Goal: Complete application form: Complete application form

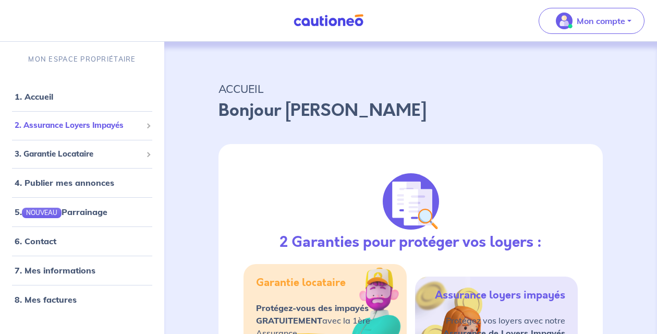
click at [103, 120] on span "2. Assurance Loyers Impayés" at bounding box center [78, 125] width 127 height 12
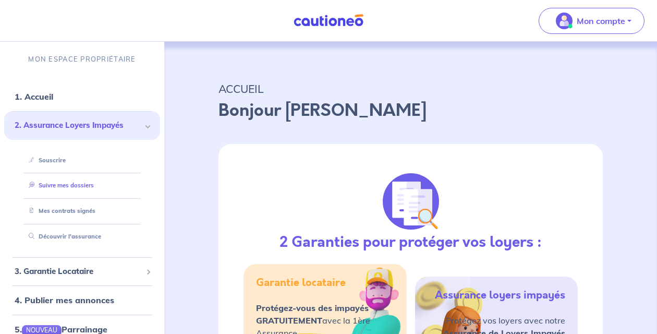
click at [73, 186] on link "Suivre mes dossiers" at bounding box center [58, 184] width 69 height 7
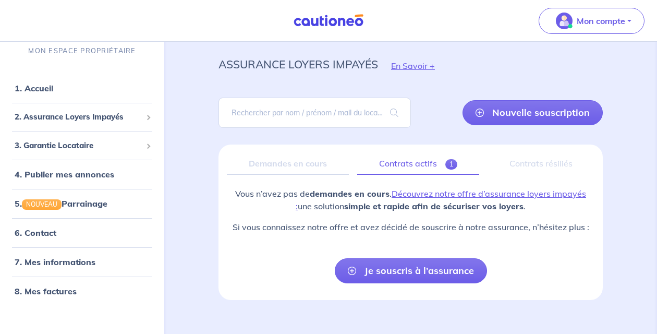
scroll to position [41, 0]
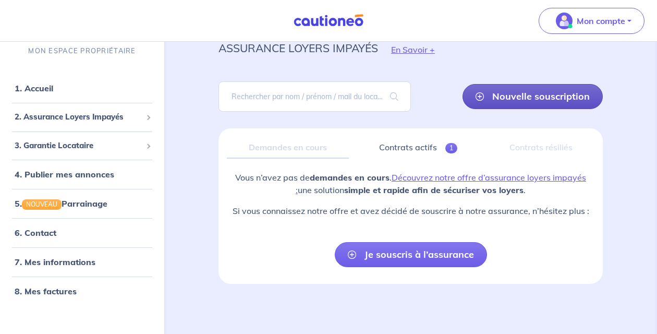
click at [514, 107] on link "Nouvelle souscription" at bounding box center [532, 96] width 140 height 25
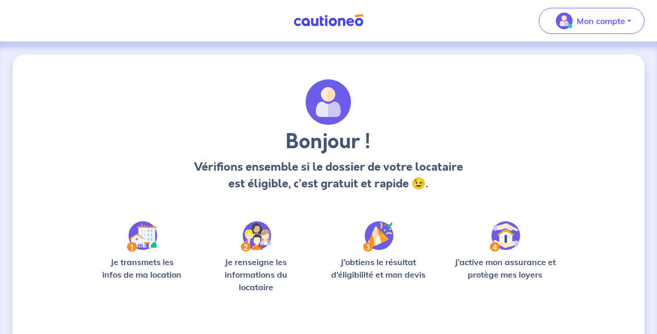
scroll to position [85, 0]
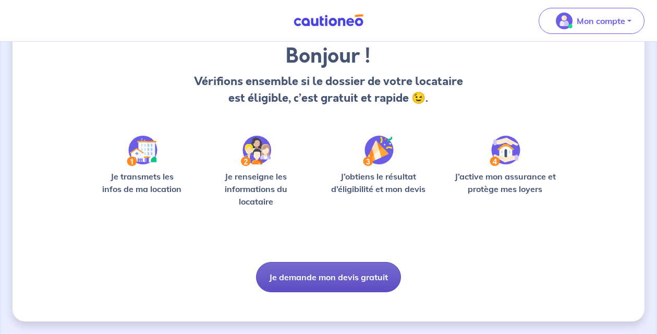
click at [329, 274] on button "Je demande mon devis gratuit" at bounding box center [328, 277] width 145 height 30
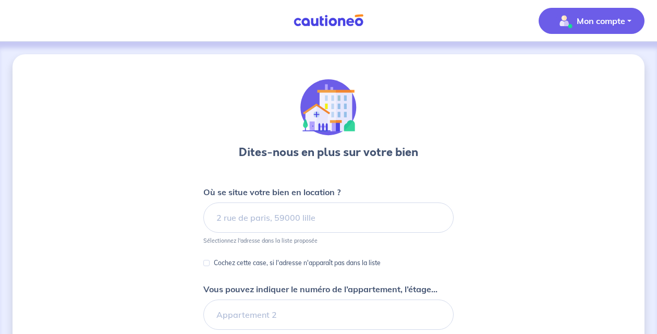
click at [589, 21] on p "Mon compte" at bounding box center [600, 21] width 48 height 13
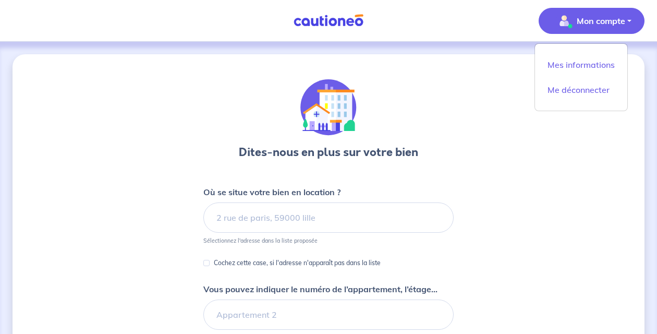
click at [381, 97] on div at bounding box center [328, 107] width 179 height 56
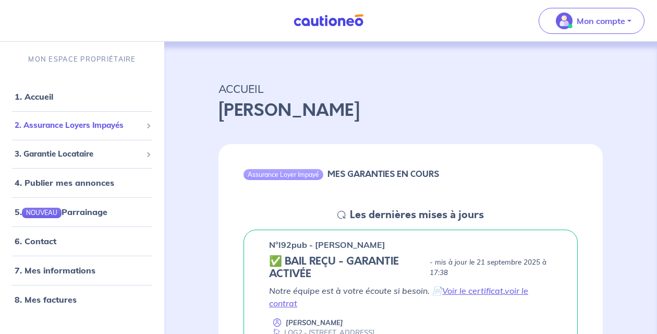
click at [129, 134] on div "2. Assurance Loyers Impayés" at bounding box center [82, 125] width 156 height 20
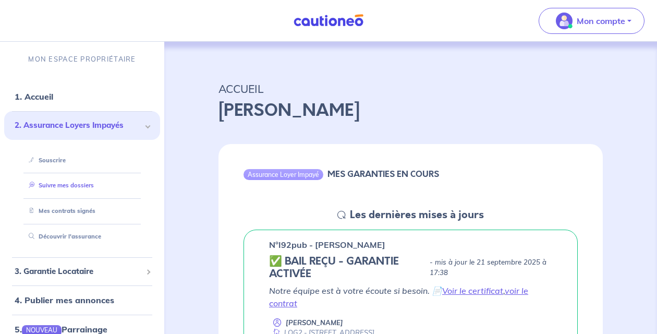
click at [90, 183] on link "Suivre mes dossiers" at bounding box center [58, 184] width 69 height 7
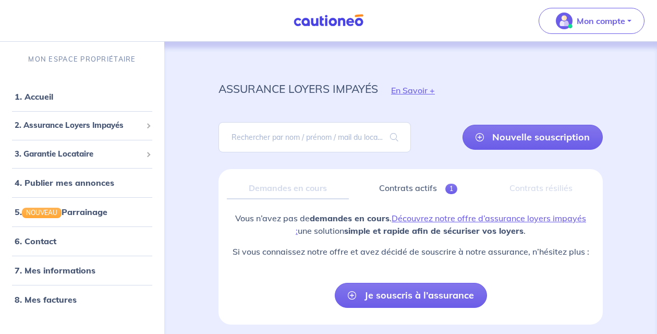
click at [291, 185] on div "Demandes en cours" at bounding box center [288, 188] width 122 height 22
click at [294, 189] on div "Demandes en cours" at bounding box center [288, 188] width 122 height 22
click at [76, 128] on span "2. Assurance Loyers Impayés" at bounding box center [78, 125] width 127 height 12
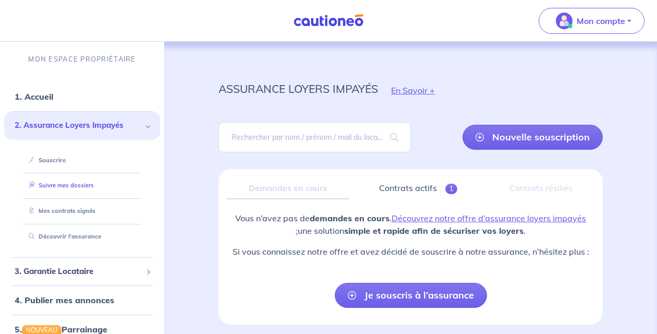
click at [84, 182] on link "Suivre mes dossiers" at bounding box center [58, 184] width 69 height 7
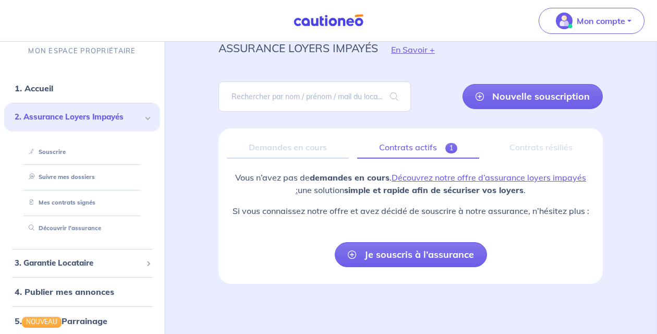
click at [404, 146] on link "Contrats actifs 1" at bounding box center [418, 148] width 122 height 22
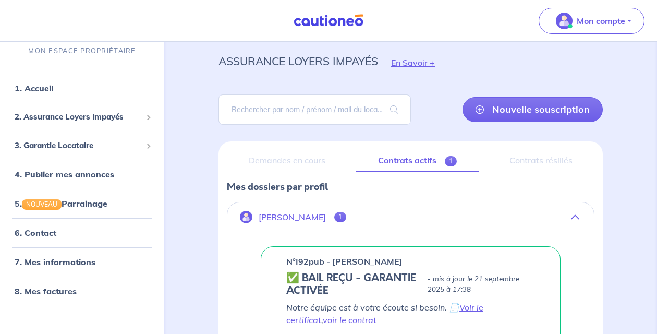
scroll to position [28, 0]
click at [531, 161] on div "Contrats résiliés" at bounding box center [540, 160] width 107 height 22
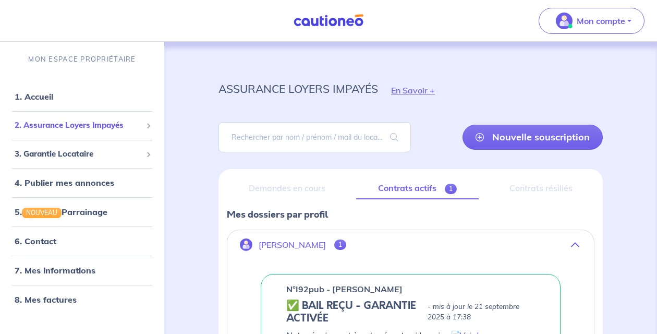
click at [79, 122] on span "2. Assurance Loyers Impayés" at bounding box center [78, 125] width 127 height 12
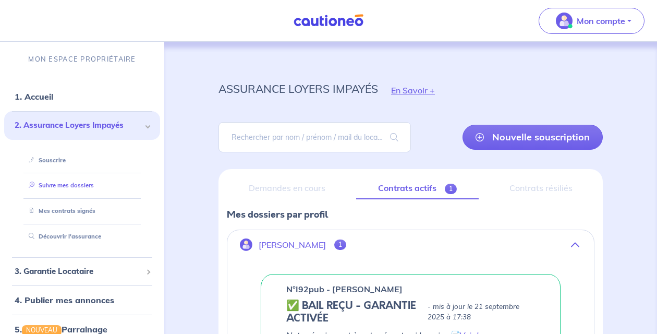
click at [52, 189] on link "Suivre mes dossiers" at bounding box center [58, 184] width 69 height 7
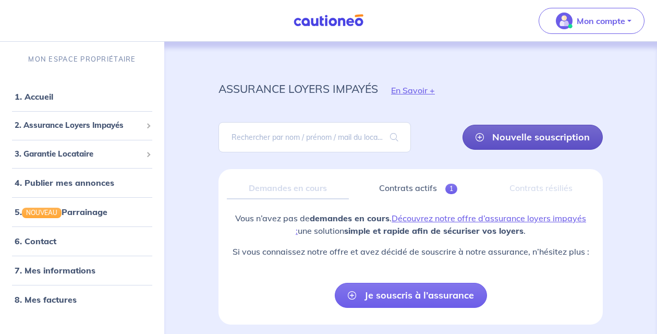
click at [500, 141] on link "Nouvelle souscription" at bounding box center [532, 137] width 140 height 25
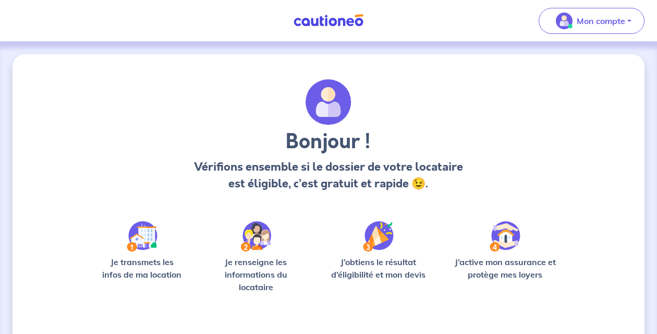
scroll to position [85, 0]
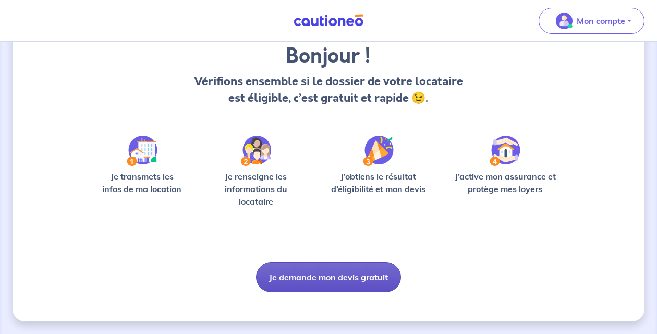
click at [351, 264] on button "Je demande mon devis gratuit" at bounding box center [328, 277] width 145 height 30
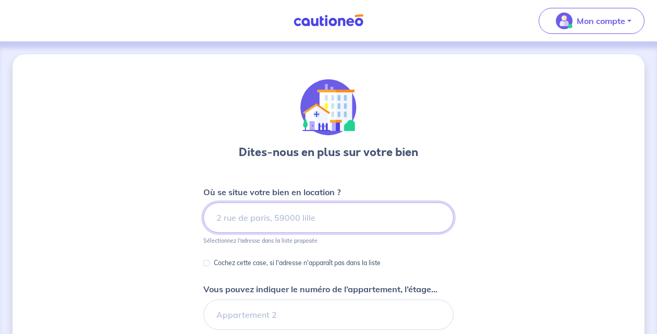
click at [343, 223] on input at bounding box center [328, 217] width 250 height 30
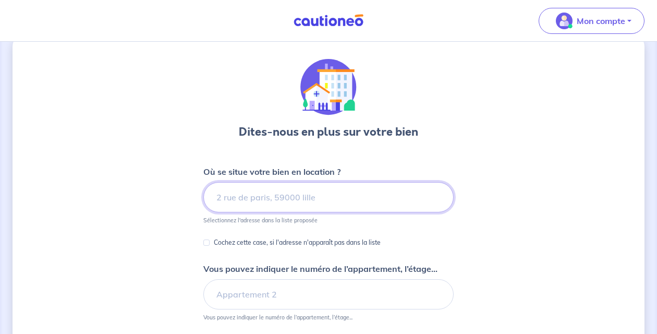
scroll to position [23, 0]
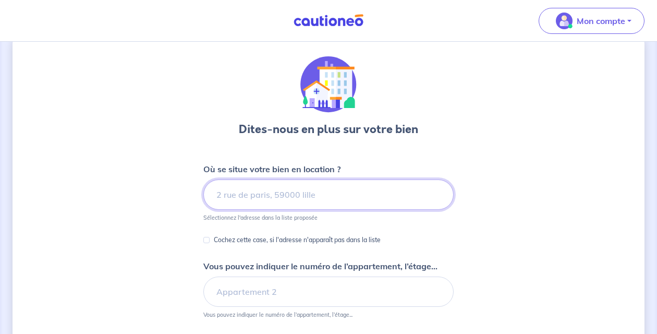
click at [342, 200] on input at bounding box center [328, 194] width 250 height 30
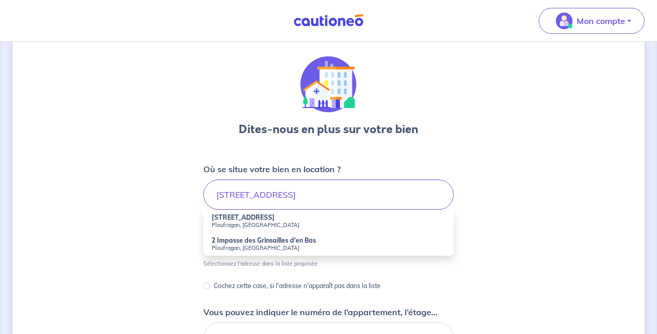
click at [308, 226] on small "Ploufragan, [GEOGRAPHIC_DATA]" at bounding box center [328, 224] width 233 height 7
type input "[STREET_ADDRESS]"
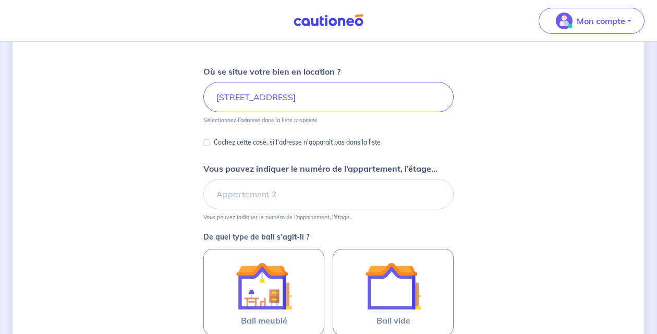
scroll to position [124, 0]
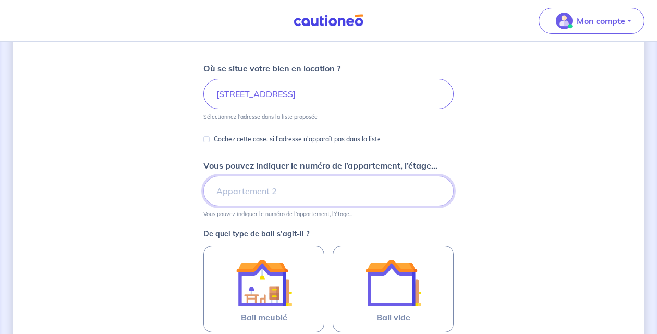
click at [300, 187] on input "Vous pouvez indiquer le numéro de l’appartement, l’étage..." at bounding box center [328, 191] width 250 height 30
type input "LOG1"
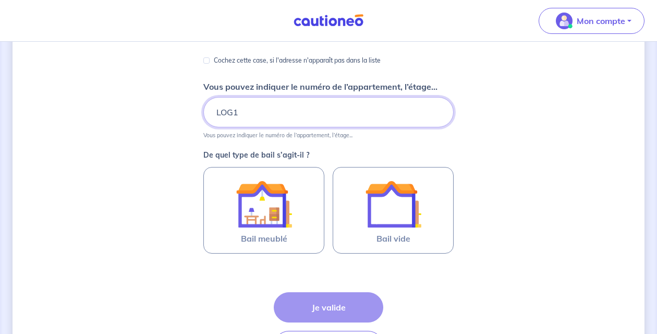
scroll to position [247, 0]
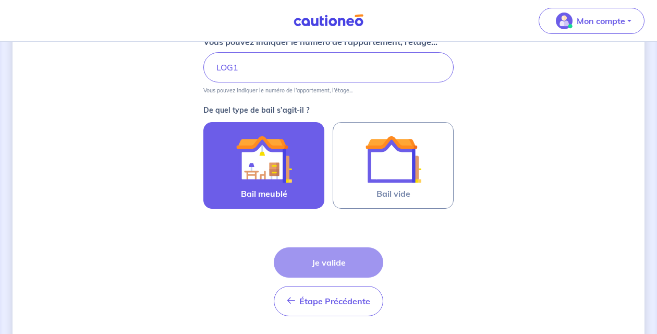
click at [281, 179] on img at bounding box center [264, 159] width 56 height 56
click at [0, 0] on input "Bail meublé" at bounding box center [0, 0] width 0 height 0
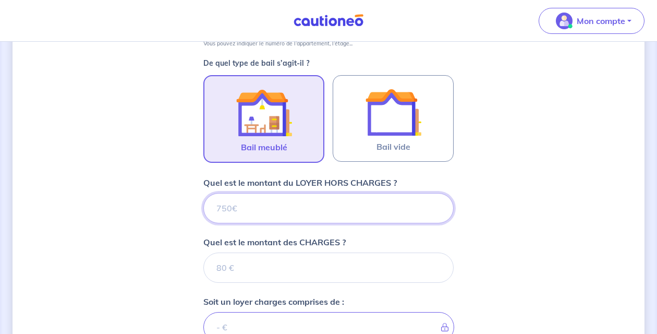
scroll to position [293, 0]
click at [287, 199] on input "Quel est le montant du LOYER HORS CHARGES ?" at bounding box center [328, 208] width 250 height 30
type input "600"
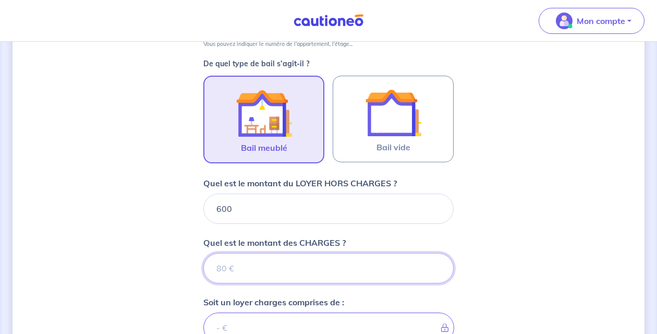
click at [290, 259] on input "Quel est le montant des CHARGES ?" at bounding box center [328, 268] width 250 height 30
type input "15"
type input "601"
type input "150"
type input "750"
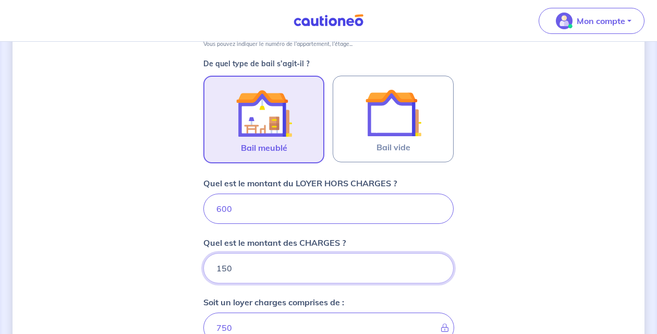
type input "150"
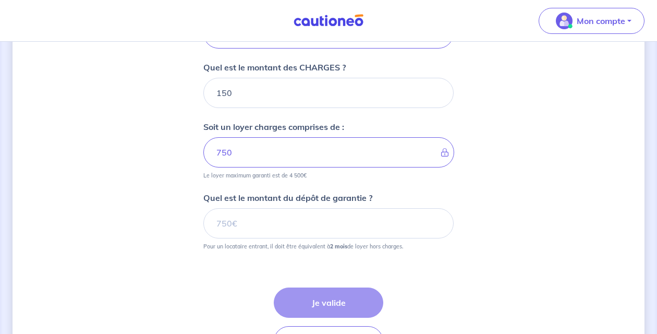
scroll to position [470, 0]
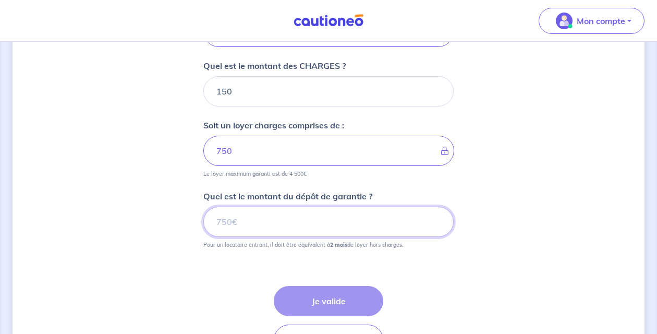
click at [285, 218] on input "Quel est le montant du dépôt de garantie ?" at bounding box center [328, 221] width 250 height 30
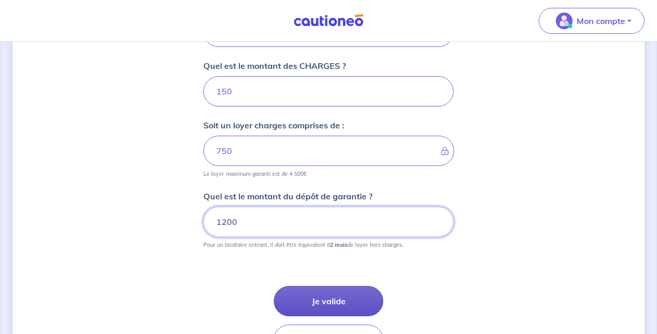
type input "1200"
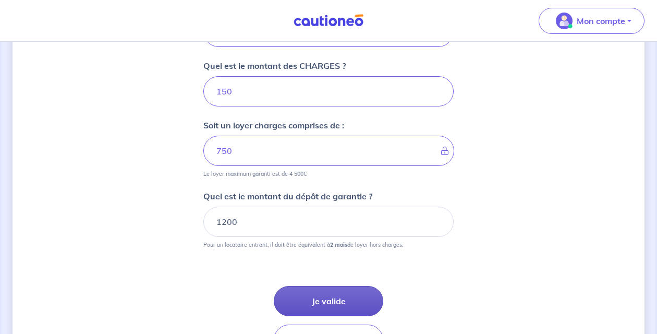
click at [333, 295] on button "Je valide" at bounding box center [328, 301] width 109 height 30
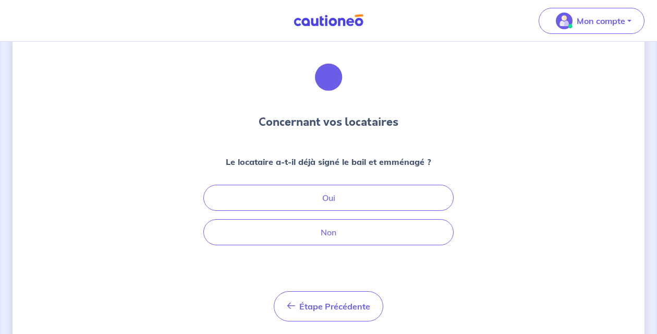
scroll to position [59, 0]
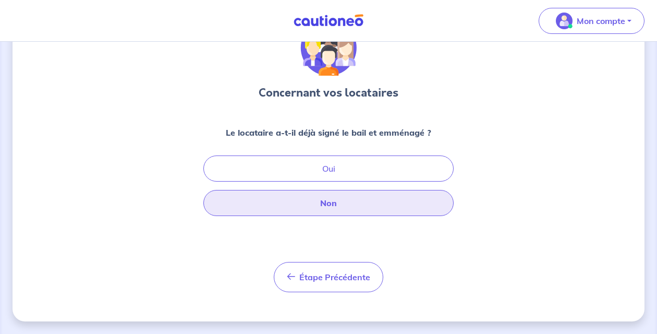
click at [380, 205] on button "Non" at bounding box center [328, 203] width 250 height 26
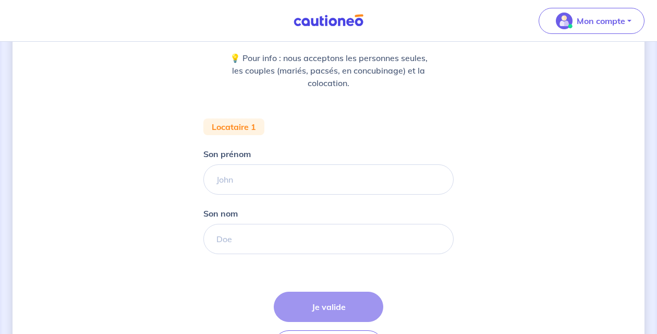
scroll to position [139, 0]
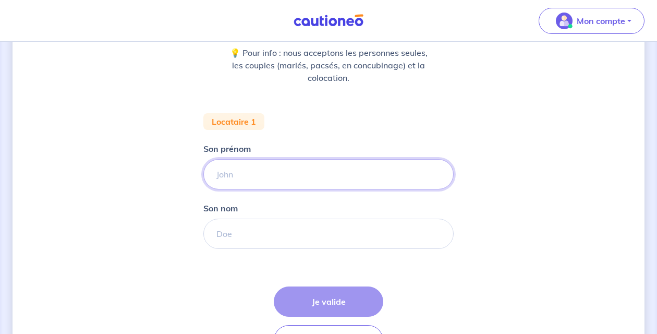
click at [330, 179] on input "Son prénom" at bounding box center [328, 174] width 250 height 30
type input "PEPE"
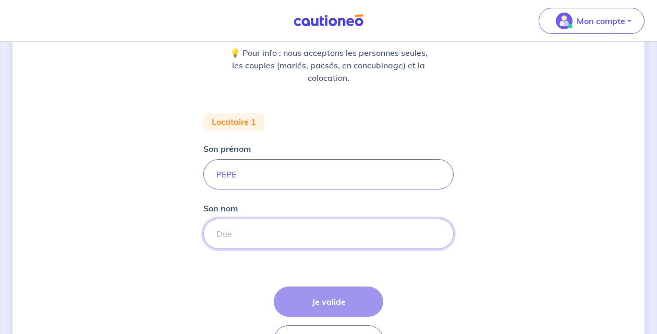
click at [327, 227] on input "Son nom" at bounding box center [328, 233] width 250 height 30
type input "TERIIPAIA"
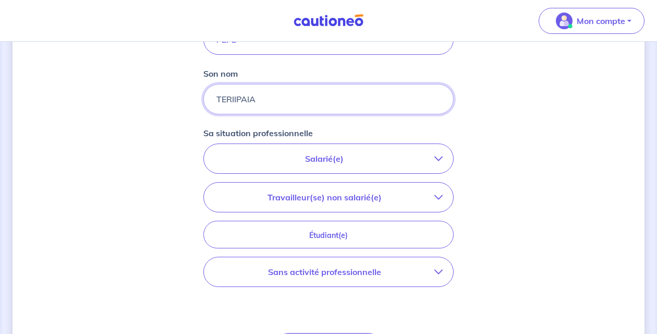
scroll to position [300, 0]
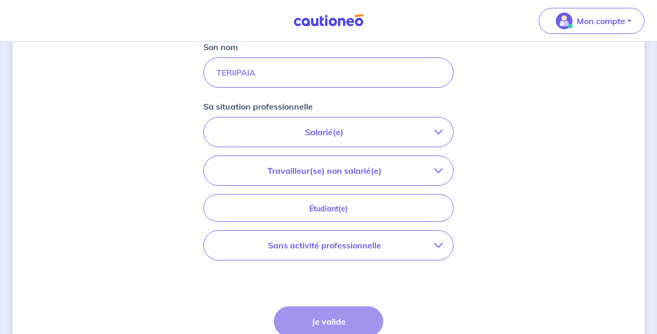
click at [342, 129] on p "Salarié(e)" at bounding box center [324, 132] width 220 height 13
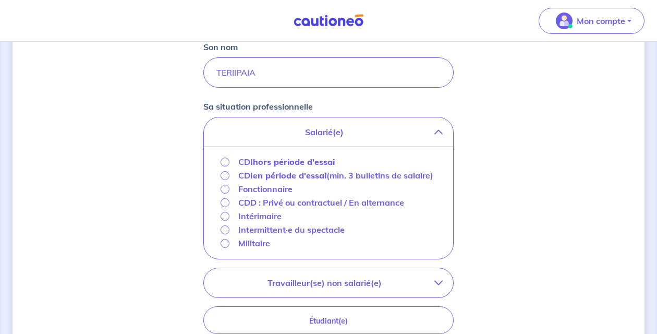
click at [328, 175] on p "CDI en période d'essai (min. 3 bulletins de salaire)" at bounding box center [335, 175] width 195 height 13
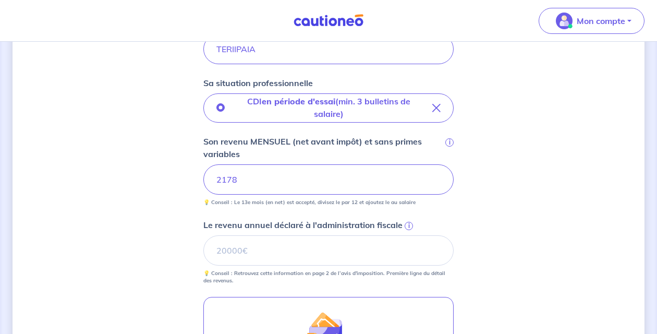
scroll to position [340, 0]
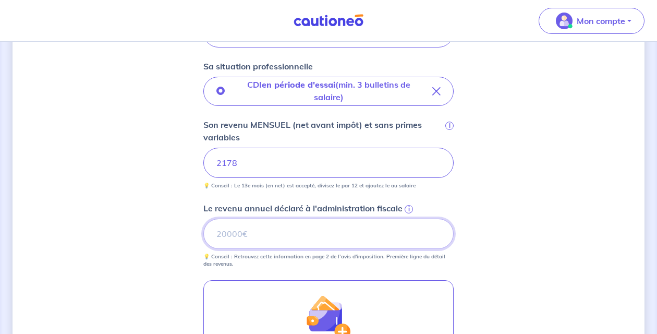
click at [304, 240] on input "Le revenu annuel déclaré à l'administration fiscale i" at bounding box center [328, 233] width 250 height 30
click at [304, 230] on input "Le revenu annuel déclaré à l'administration fiscale i" at bounding box center [328, 233] width 250 height 30
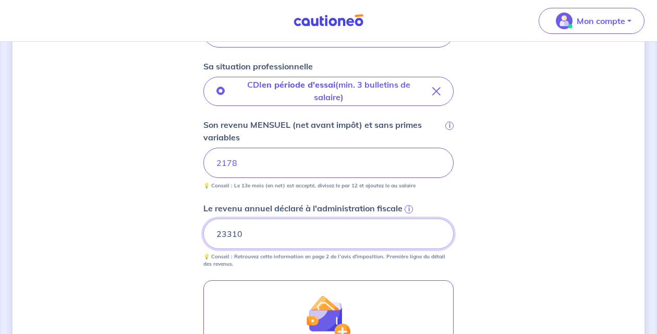
type input "23310"
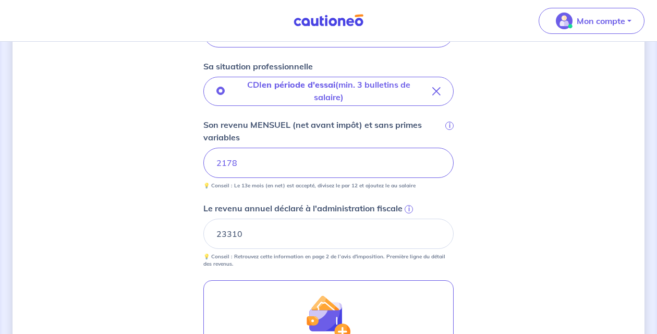
click at [497, 202] on div "Concernant vos locataires 💡 Pour info : nous acceptons les personnes seules, le…" at bounding box center [329, 121] width 632 height 814
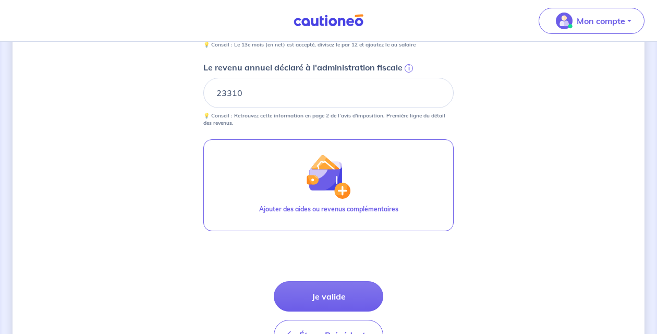
scroll to position [489, 0]
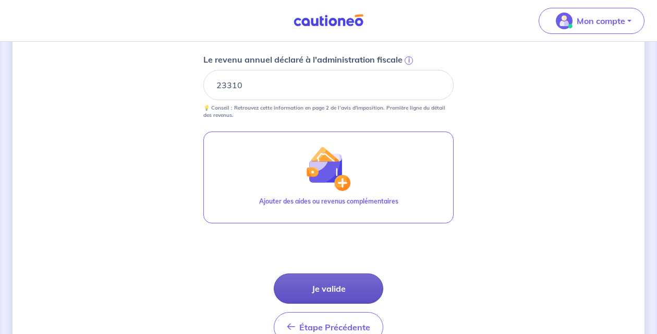
click at [330, 286] on button "Je valide" at bounding box center [328, 288] width 109 height 30
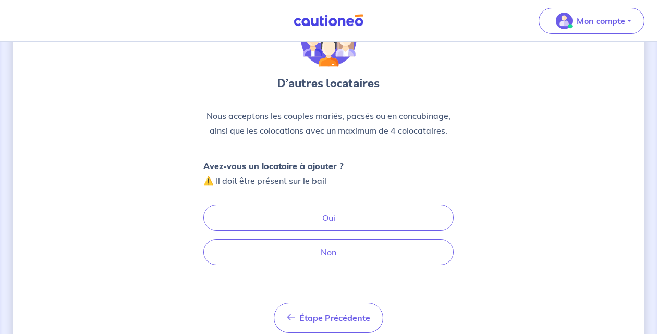
scroll to position [72, 0]
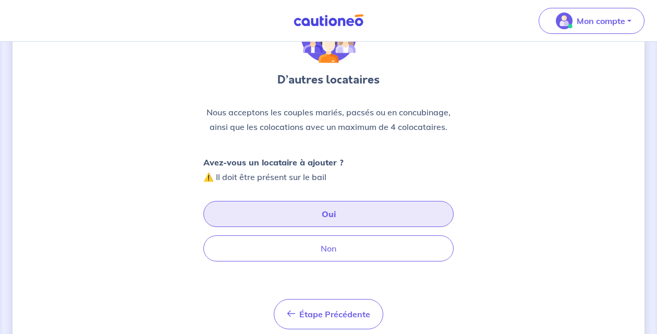
click at [329, 217] on button "Oui" at bounding box center [328, 214] width 250 height 26
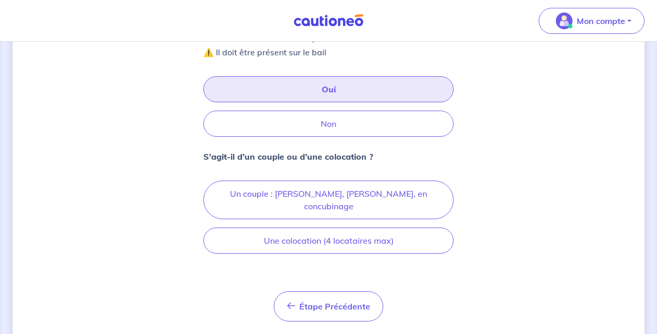
scroll to position [214, 0]
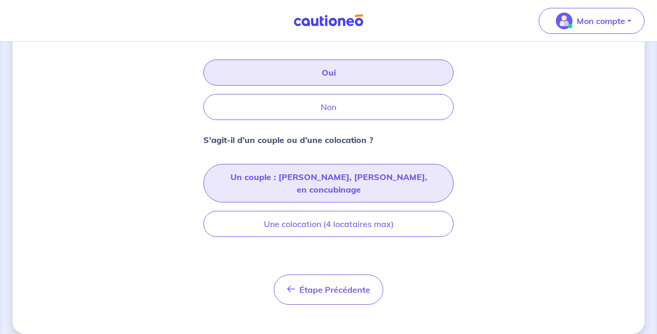
click at [337, 173] on button "Un couple : [PERSON_NAME], [PERSON_NAME], en concubinage" at bounding box center [328, 183] width 250 height 39
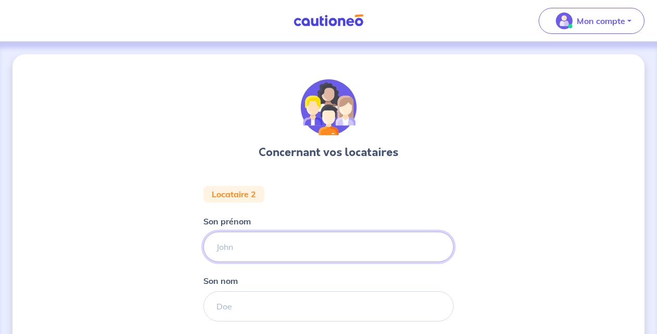
click at [288, 249] on input "Son prénom" at bounding box center [328, 246] width 250 height 30
type input "U"
type input "Yoline"
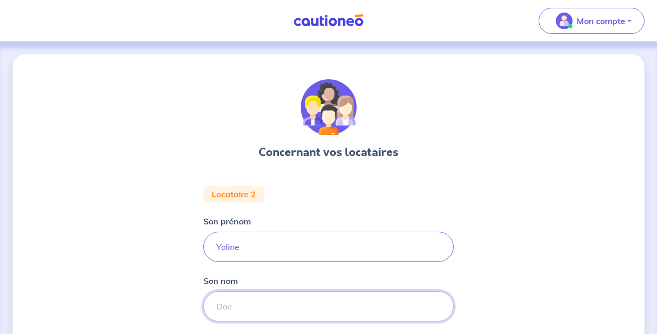
click at [301, 312] on input "Son nom" at bounding box center [328, 306] width 250 height 30
type input "TERIIPAIA"
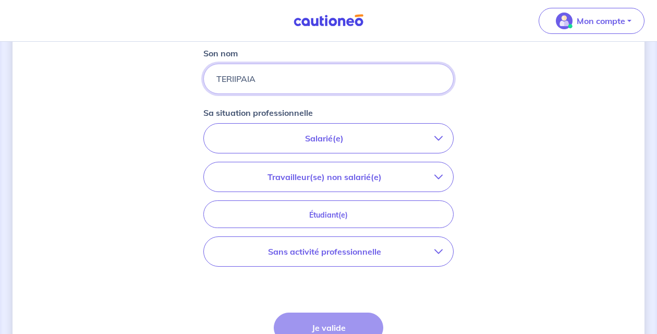
scroll to position [228, 0]
click at [310, 245] on p "Sans activité professionnelle" at bounding box center [324, 250] width 220 height 13
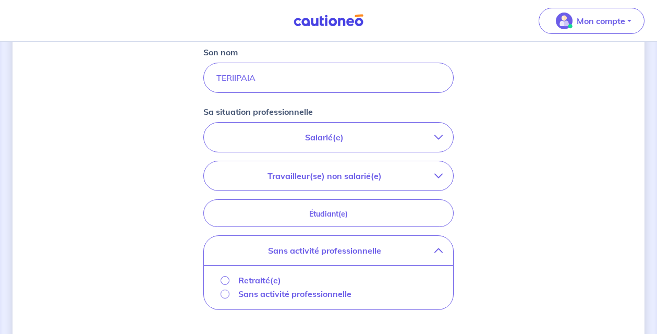
click at [347, 143] on p "Salarié(e)" at bounding box center [324, 137] width 220 height 13
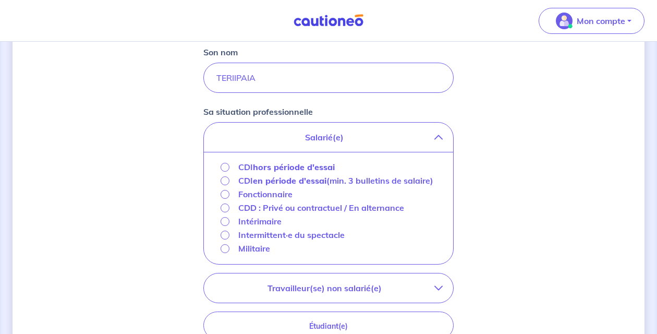
click at [254, 227] on p "Intérimaire" at bounding box center [259, 221] width 43 height 13
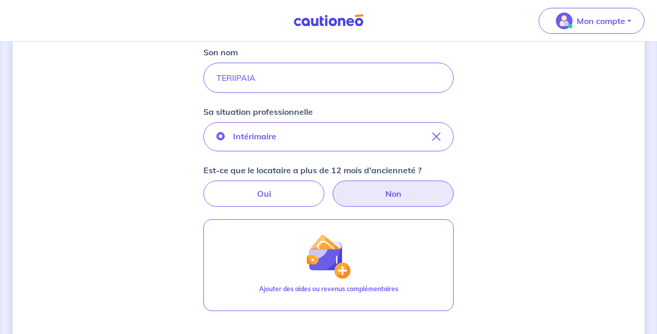
click at [361, 194] on label "Non" at bounding box center [392, 193] width 121 height 26
click at [332, 187] on input "Non" at bounding box center [328, 183] width 7 height 7
radio input "true"
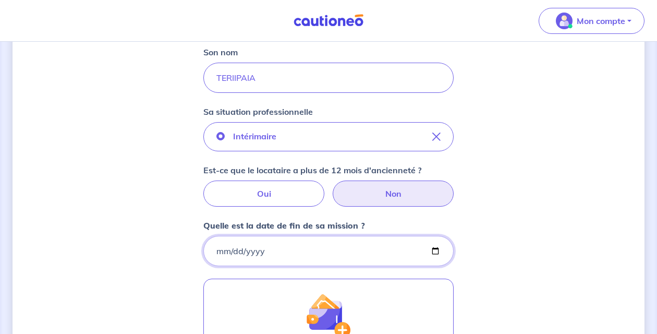
click at [316, 252] on input "Quelle est la date de fin de sa mission ?" at bounding box center [328, 251] width 250 height 30
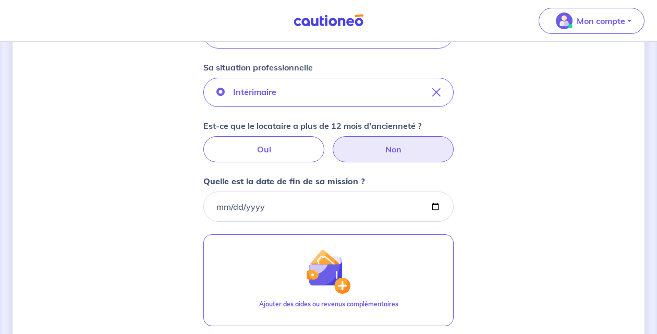
scroll to position [273, 0]
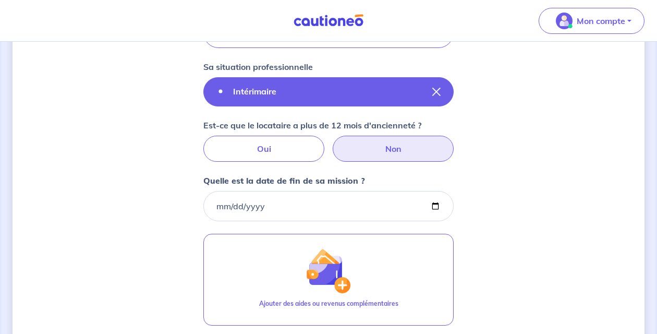
click at [317, 103] on button "Intérimaire" at bounding box center [328, 91] width 250 height 29
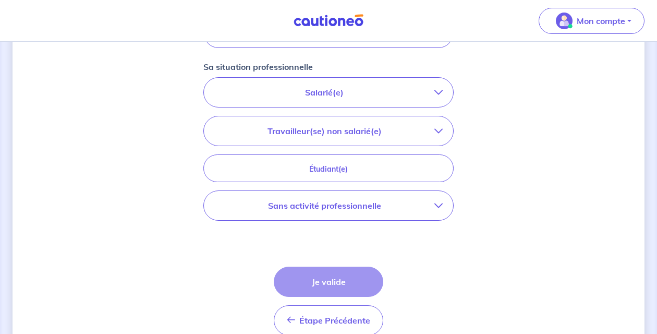
click at [318, 204] on p "Sans activité professionnelle" at bounding box center [324, 205] width 220 height 13
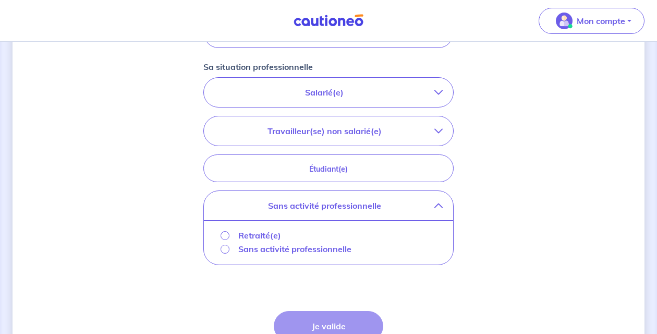
click at [321, 101] on button "Salarié(e)" at bounding box center [328, 92] width 249 height 29
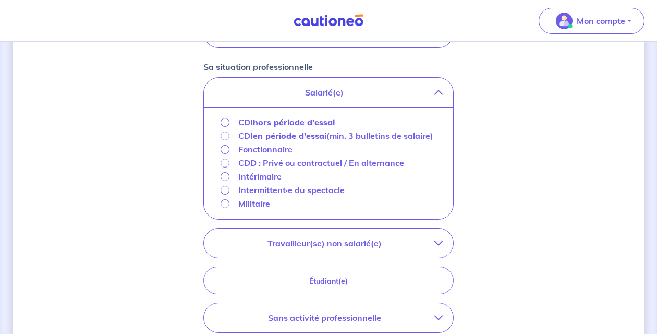
click at [269, 182] on p "Intérimaire" at bounding box center [259, 176] width 43 height 13
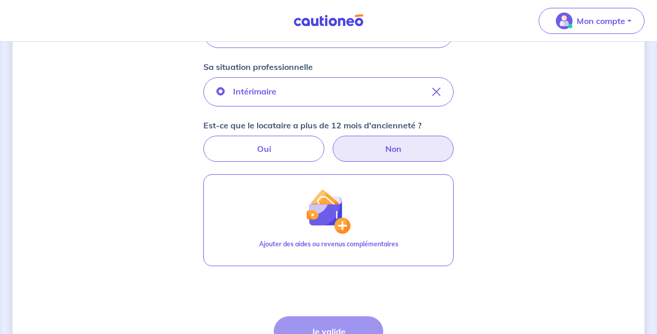
click at [365, 146] on label "Non" at bounding box center [392, 148] width 121 height 26
click at [332, 142] on input "Non" at bounding box center [328, 138] width 7 height 7
radio input "true"
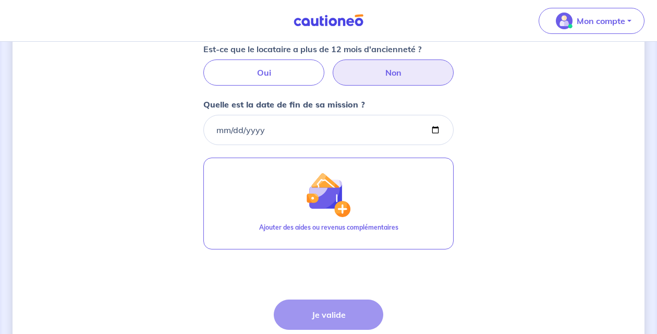
scroll to position [351, 0]
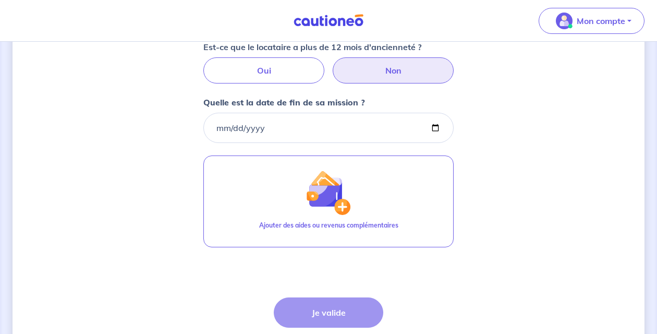
click at [332, 313] on div "Étape Précédente Précédent Je valide Je valide" at bounding box center [328, 331] width 109 height 69
click at [346, 312] on div "Étape Précédente Précédent Je valide Je valide" at bounding box center [328, 331] width 109 height 69
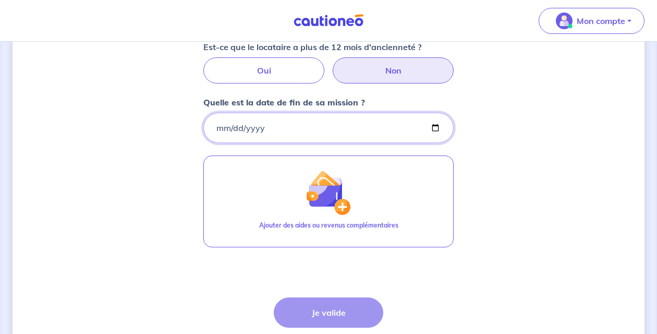
click at [410, 128] on input "Quelle est la date de fin de sa mission ?" at bounding box center [328, 128] width 250 height 30
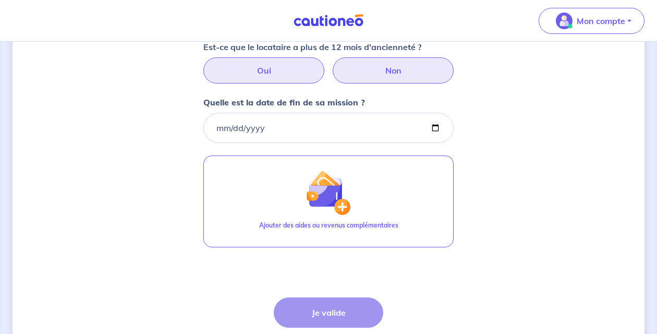
click at [296, 72] on label "Oui" at bounding box center [263, 70] width 121 height 26
click at [325, 64] on input "Oui" at bounding box center [328, 60] width 7 height 7
radio input "true"
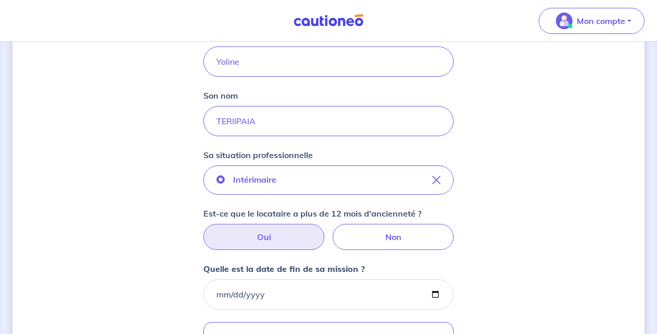
scroll to position [175, 0]
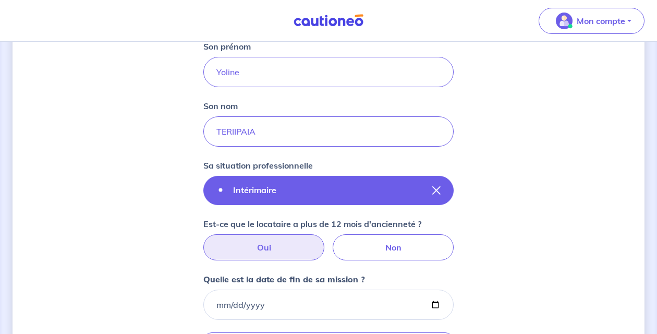
click at [304, 192] on button "Intérimaire" at bounding box center [328, 190] width 250 height 29
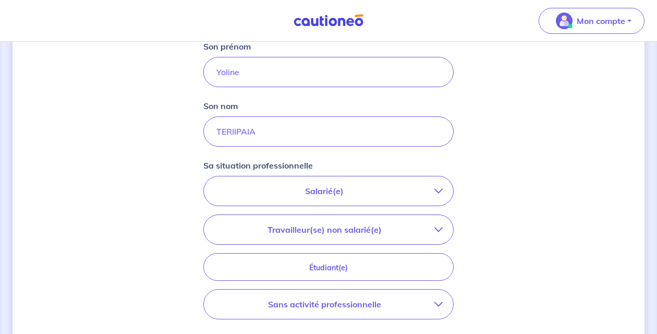
click at [300, 303] on p "Sans activité professionnelle" at bounding box center [324, 304] width 220 height 13
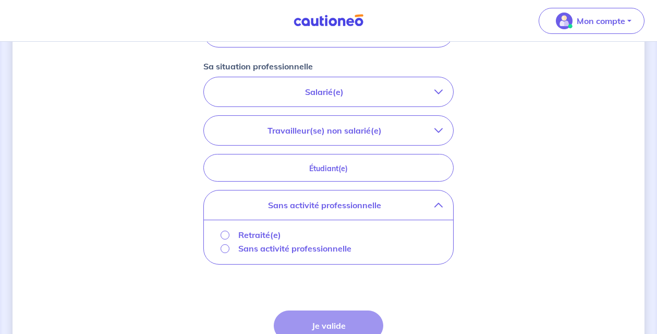
scroll to position [284, 0]
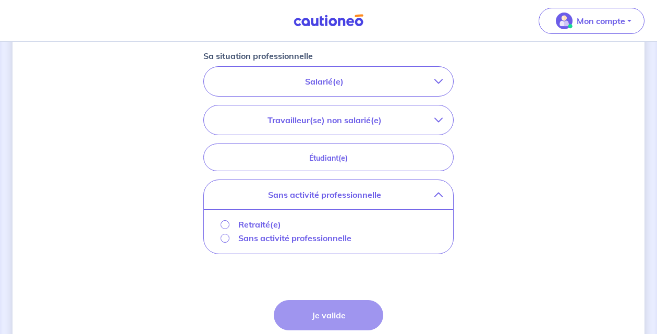
click at [296, 233] on p "Sans activité professionnelle" at bounding box center [294, 237] width 113 height 13
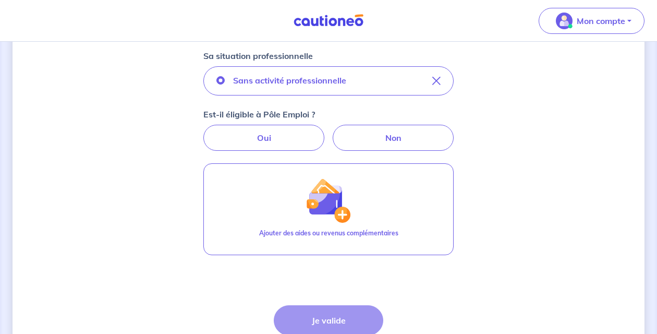
click at [330, 150] on div "Oui Non" at bounding box center [328, 138] width 250 height 26
click at [302, 147] on label "Oui" at bounding box center [263, 138] width 121 height 26
click at [325, 131] on input "Oui" at bounding box center [328, 128] width 7 height 7
radio input "true"
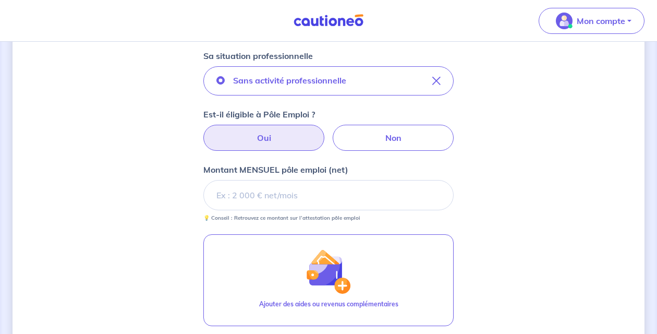
click at [327, 114] on div "Est-il éligible à Pôle Emploi ? Oui Non" at bounding box center [328, 129] width 250 height 43
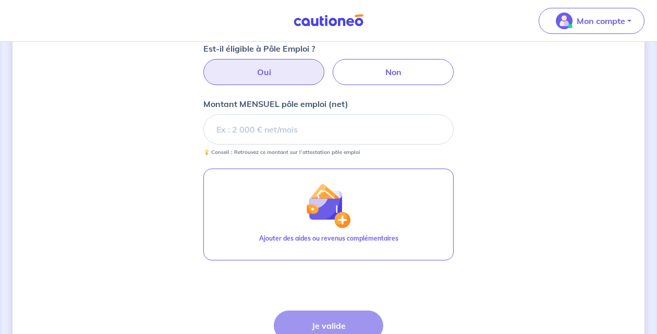
scroll to position [445, 0]
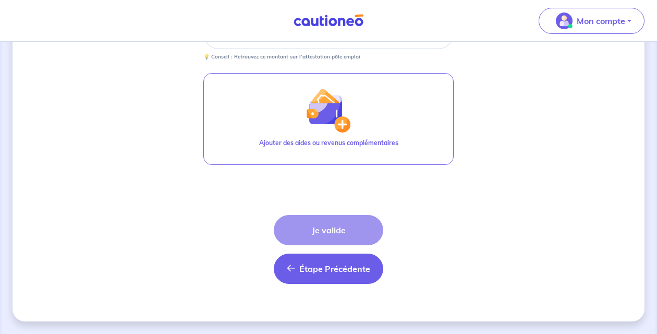
click at [319, 275] on button "Étape Précédente Précédent" at bounding box center [328, 268] width 109 height 30
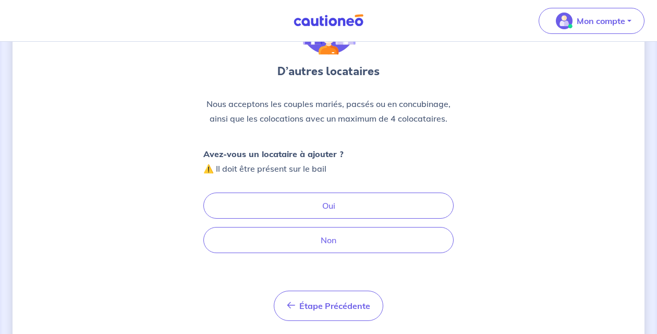
scroll to position [83, 0]
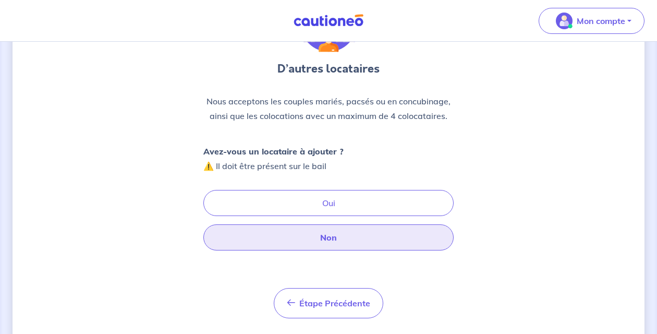
click at [341, 238] on button "Non" at bounding box center [328, 237] width 250 height 26
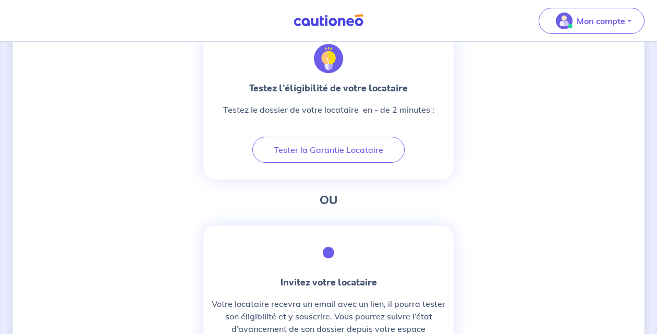
scroll to position [372, 0]
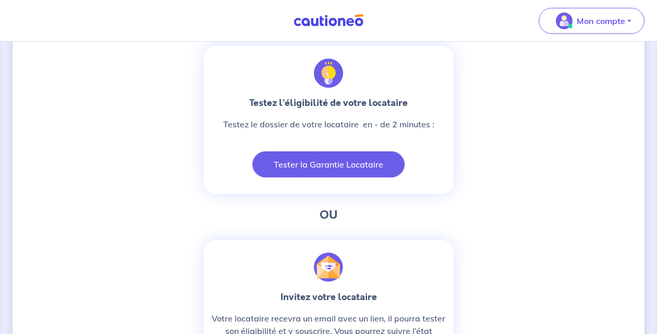
click at [309, 154] on button "Tester la Garantie Locataire" at bounding box center [328, 164] width 152 height 26
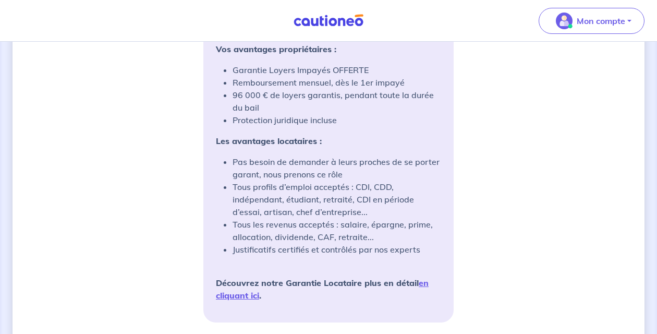
scroll to position [931, 0]
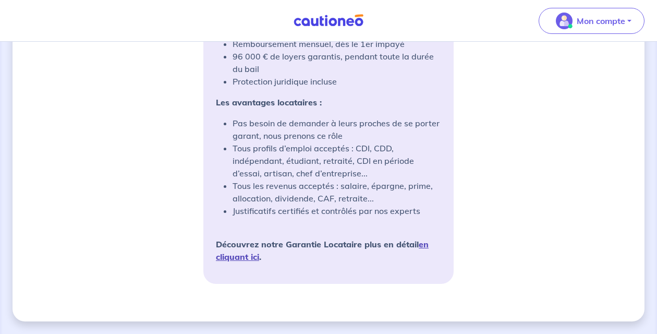
click at [425, 244] on link "en cliquant ici" at bounding box center [322, 250] width 213 height 23
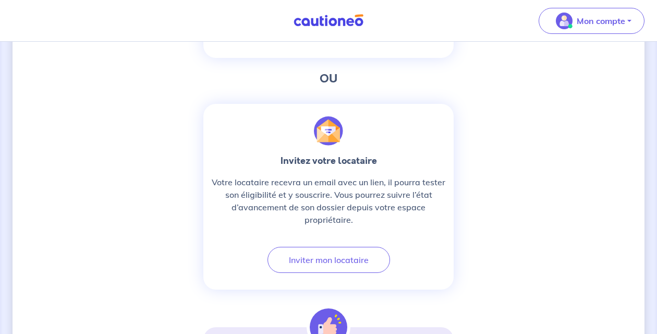
scroll to position [509, 0]
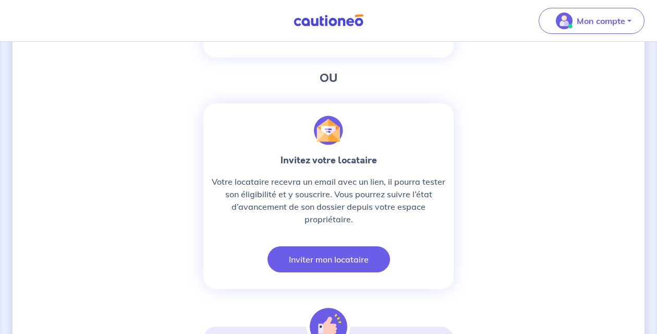
click at [324, 258] on button "Inviter mon locataire" at bounding box center [328, 259] width 122 height 26
select select "FR"
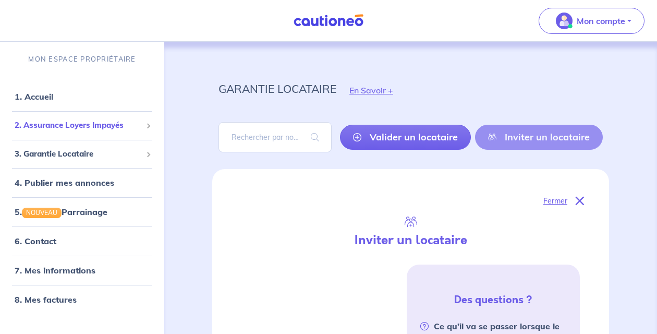
click at [99, 131] on div "2. Assurance Loyers Impayés" at bounding box center [82, 125] width 156 height 20
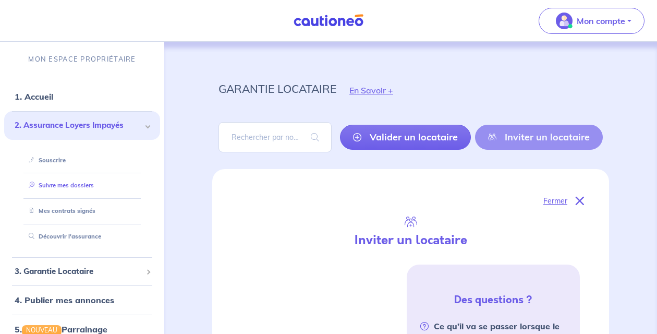
click at [74, 186] on link "Suivre mes dossiers" at bounding box center [58, 184] width 69 height 7
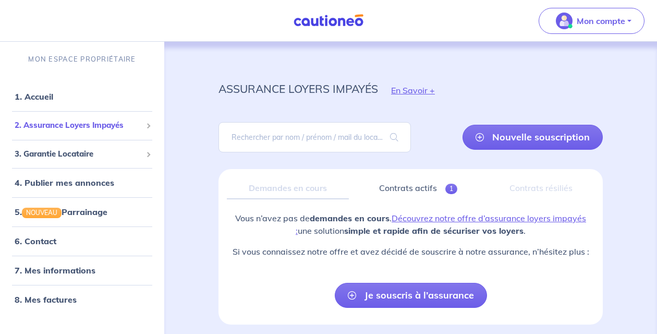
click at [124, 128] on span "2. Assurance Loyers Impayés" at bounding box center [78, 125] width 127 height 12
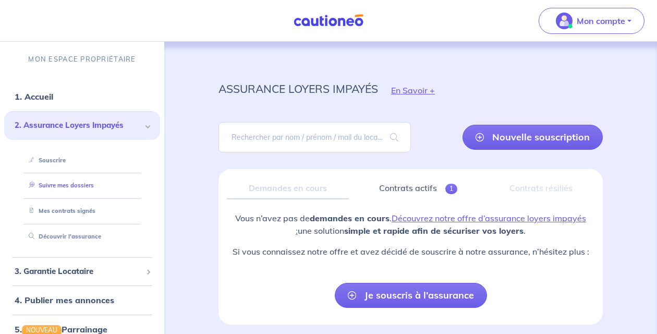
click at [91, 185] on link "Suivre mes dossiers" at bounding box center [58, 184] width 69 height 7
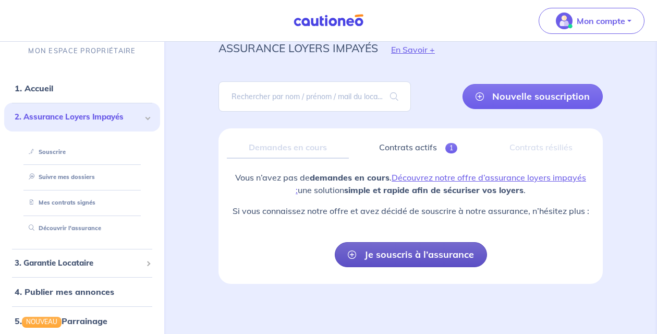
click at [416, 251] on link "Je souscris à l’assurance" at bounding box center [411, 254] width 152 height 25
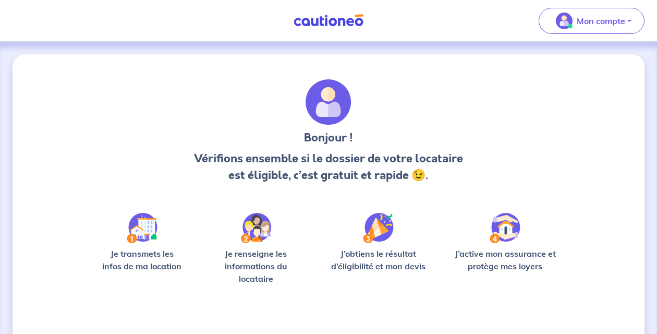
scroll to position [77, 0]
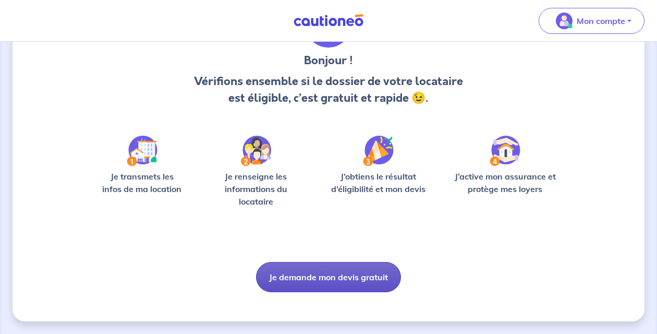
click at [333, 286] on button "Je demande mon devis gratuit" at bounding box center [328, 277] width 145 height 30
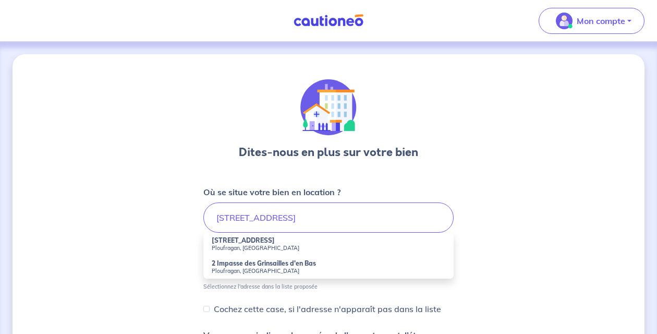
click at [299, 245] on small "Ploufragan, [GEOGRAPHIC_DATA]" at bounding box center [328, 247] width 233 height 7
type input "[STREET_ADDRESS]"
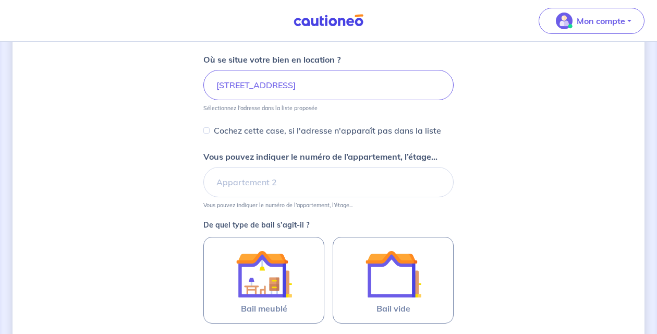
scroll to position [152, 0]
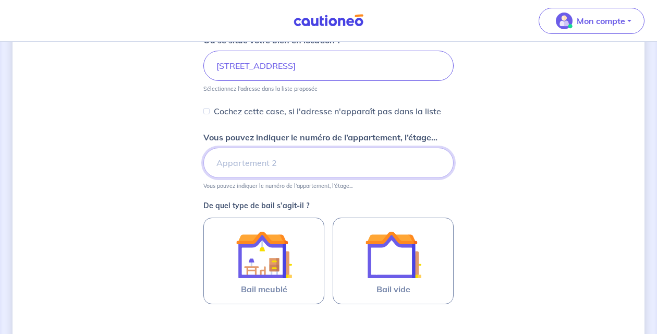
click at [298, 161] on input "Vous pouvez indiquer le numéro de l’appartement, l’étage..." at bounding box center [328, 162] width 250 height 30
type input "LOG1"
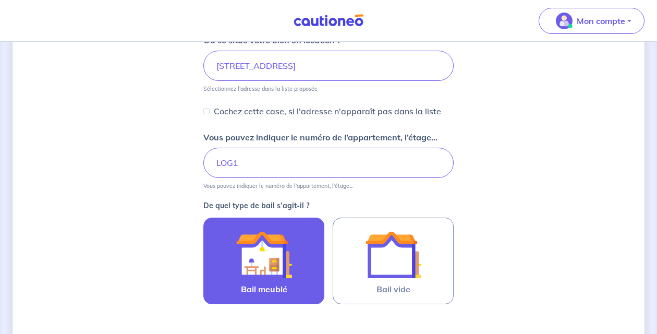
click at [264, 245] on img at bounding box center [264, 254] width 56 height 56
click at [0, 0] on input "Bail meublé" at bounding box center [0, 0] width 0 height 0
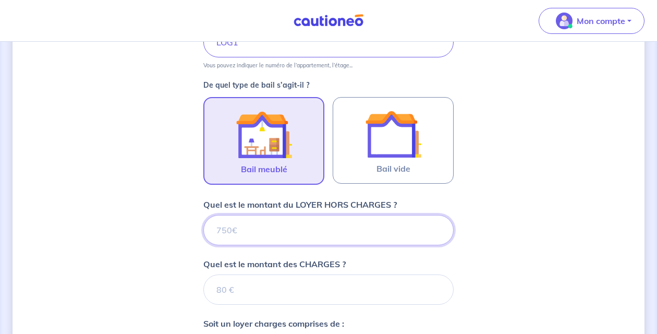
scroll to position [384, 0]
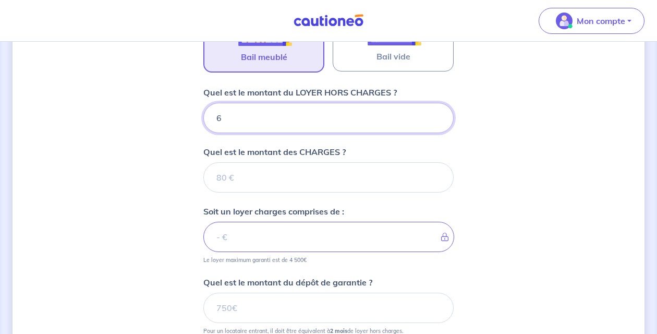
type input "60"
type input "600"
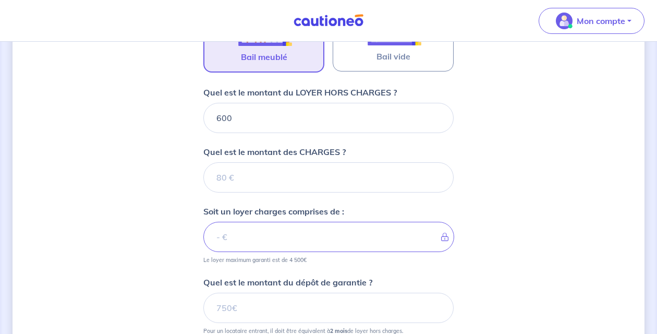
click at [265, 193] on form "Où se situe votre bien en location ? [STREET_ADDRESS] Sélectionnez l'adresse da…" at bounding box center [328, 124] width 250 height 647
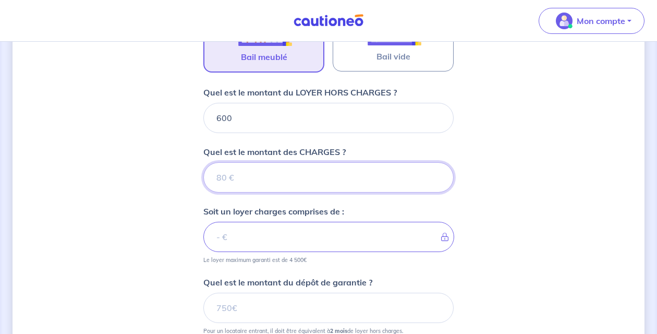
click at [279, 174] on input "Quel est le montant des CHARGES ?" at bounding box center [328, 177] width 250 height 30
type input "1"
type input "601"
type input "150"
type input "750"
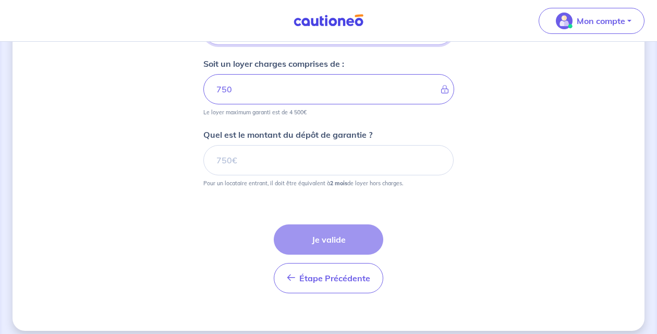
scroll to position [541, 0]
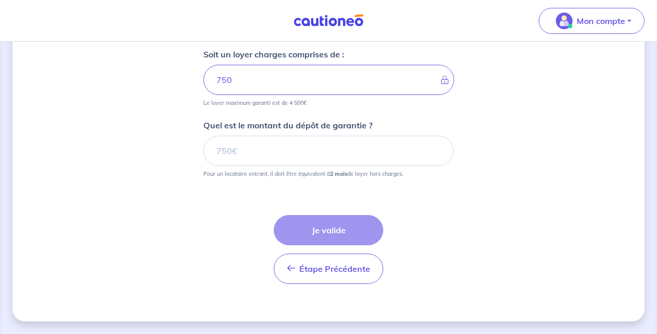
type input "150"
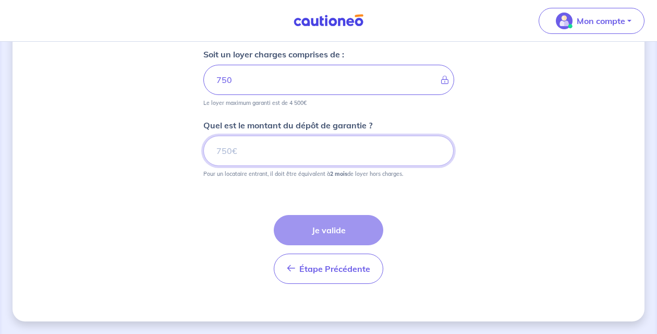
click at [304, 164] on input "Quel est le montant du dépôt de garantie ?" at bounding box center [328, 150] width 250 height 30
type input "2"
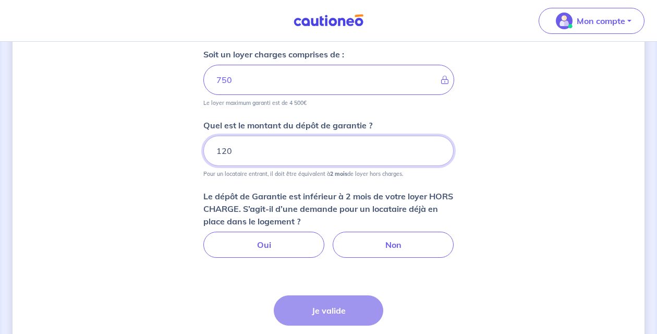
type input "1200"
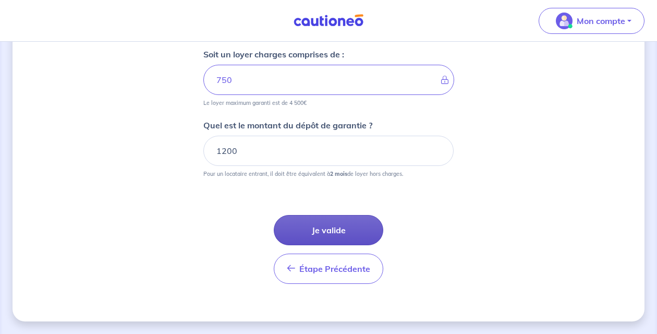
click at [335, 221] on button "Je valide" at bounding box center [328, 230] width 109 height 30
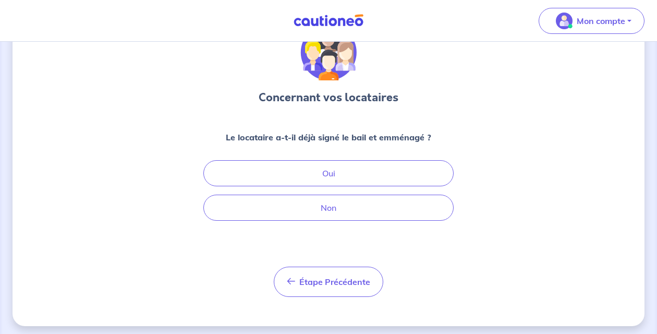
scroll to position [56, 0]
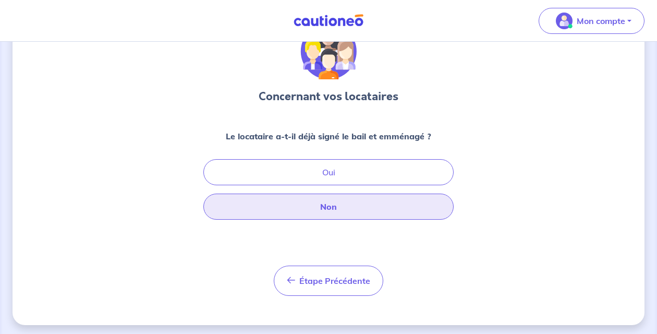
click at [373, 211] on button "Non" at bounding box center [328, 206] width 250 height 26
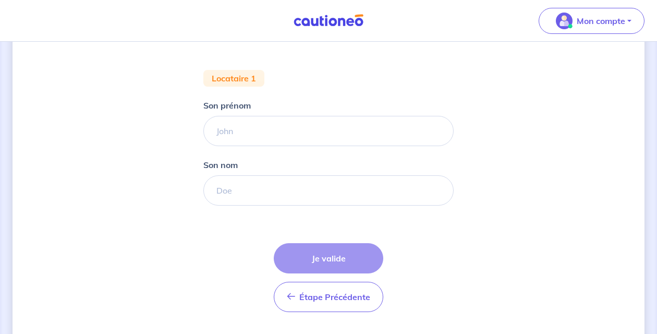
scroll to position [206, 0]
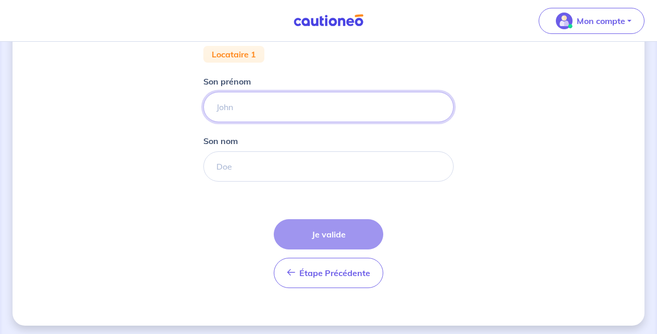
click at [335, 112] on input "Son prénom" at bounding box center [328, 107] width 250 height 30
type input "Pépé"
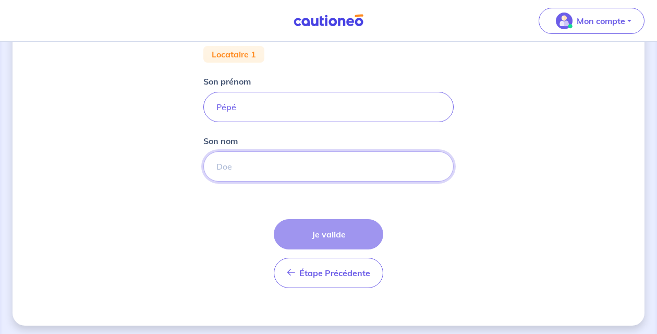
click at [310, 168] on input "Son nom" at bounding box center [328, 166] width 250 height 30
type input "TERIIPAIA"
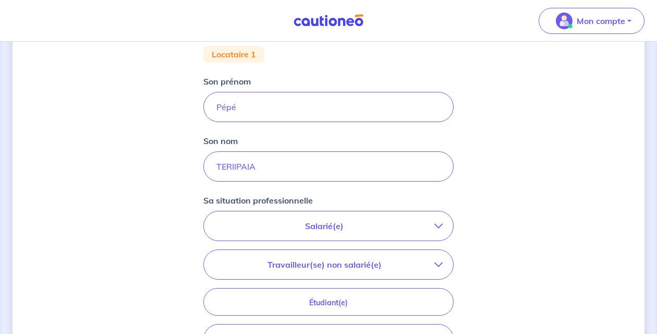
click at [340, 229] on p "Salarié(e)" at bounding box center [324, 225] width 220 height 13
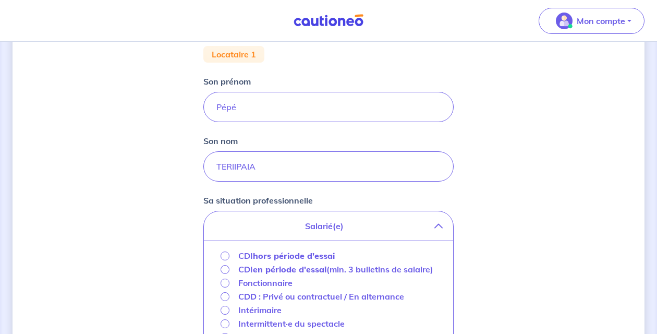
click at [327, 272] on p "CDI en période d'essai (min. 3 bulletins de salaire)" at bounding box center [335, 269] width 195 height 13
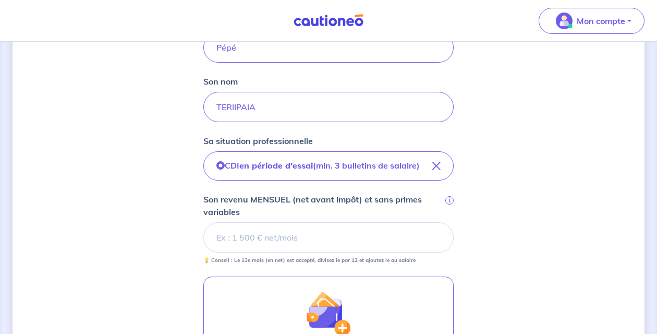
scroll to position [272, 0]
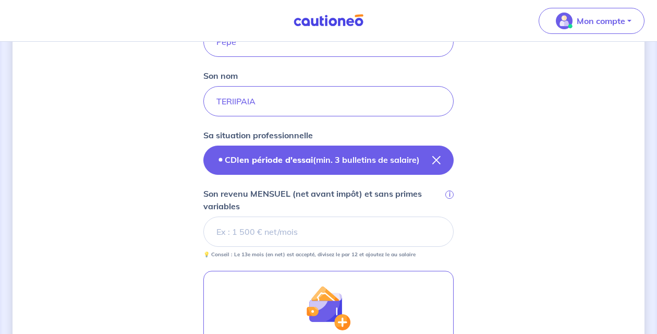
click at [346, 172] on button "CDI en période d'essai (min. 3 bulletins de salaire)" at bounding box center [328, 159] width 250 height 29
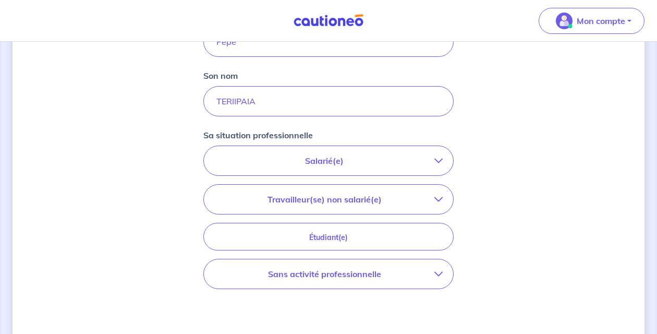
click at [344, 168] on button "Salarié(e)" at bounding box center [328, 160] width 249 height 29
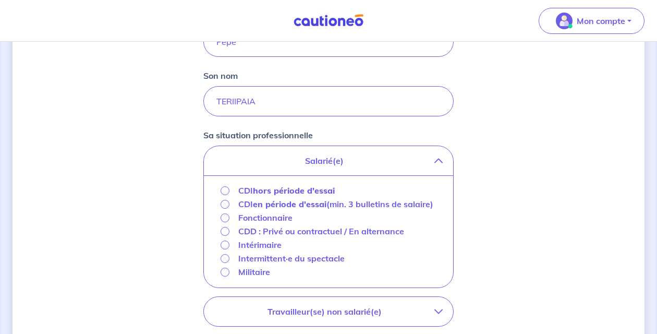
click at [312, 193] on strong "hors période d'essai" at bounding box center [294, 190] width 82 height 10
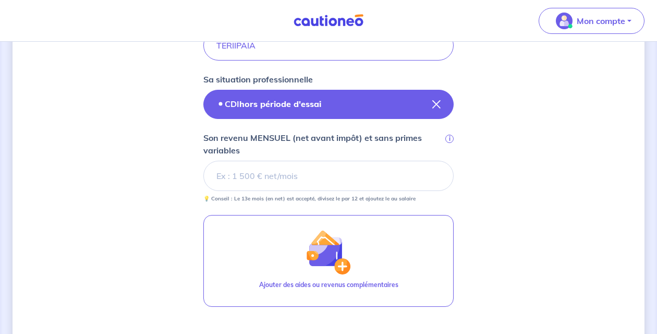
scroll to position [328, 0]
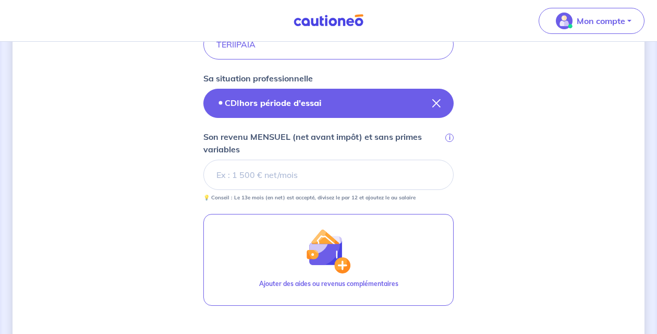
click at [323, 105] on button "CDI hors période d'essai" at bounding box center [328, 103] width 250 height 29
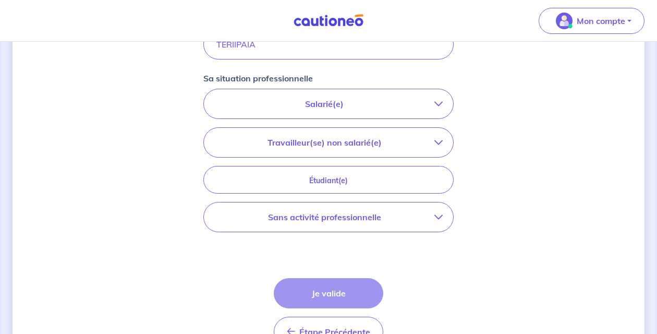
click at [322, 102] on p "Salarié(e)" at bounding box center [324, 103] width 220 height 13
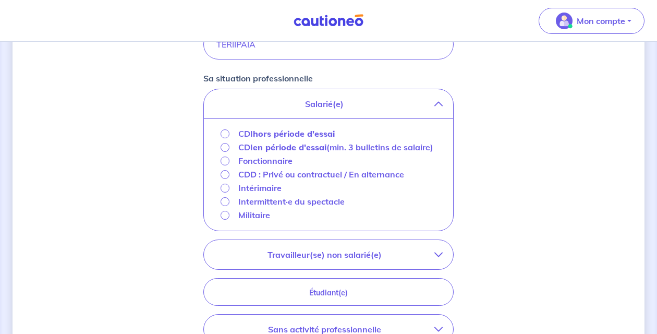
click at [298, 149] on strong "en période d'essai" at bounding box center [289, 147] width 73 height 10
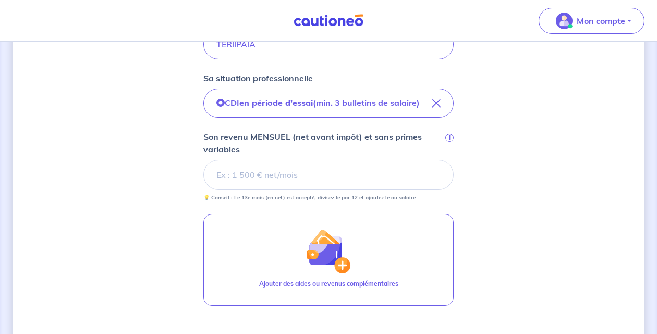
click at [298, 179] on input "Son revenu MENSUEL (net avant impôt) et sans primes variables i" at bounding box center [328, 174] width 250 height 30
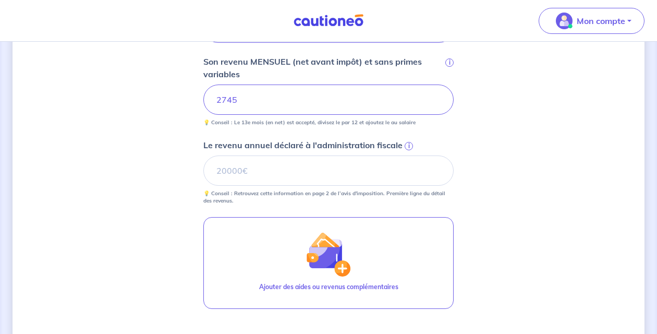
scroll to position [404, 0]
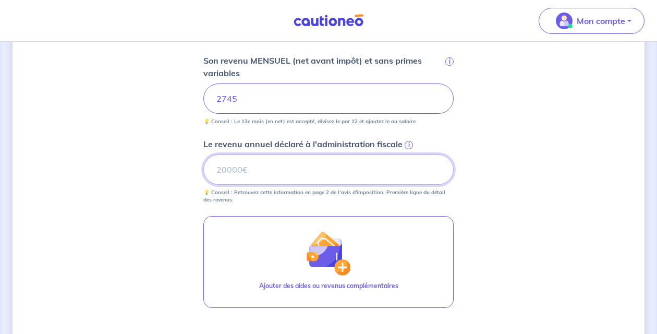
click at [287, 166] on input "Le revenu annuel déclaré à l'administration fiscale i" at bounding box center [328, 169] width 250 height 30
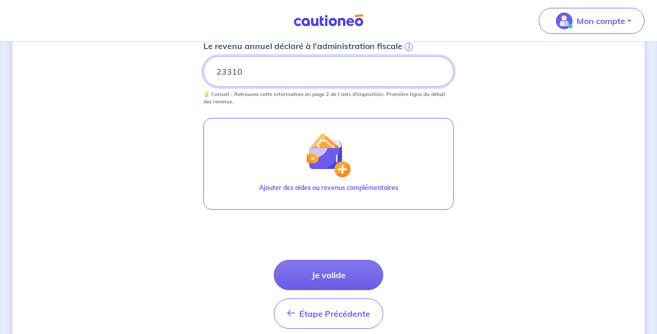
scroll to position [519, 0]
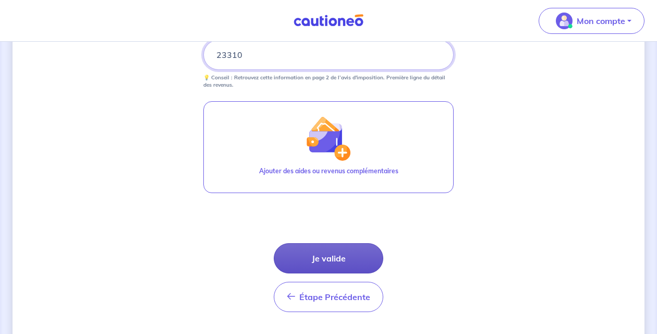
type input "23310"
click at [336, 260] on button "Je valide" at bounding box center [328, 258] width 109 height 30
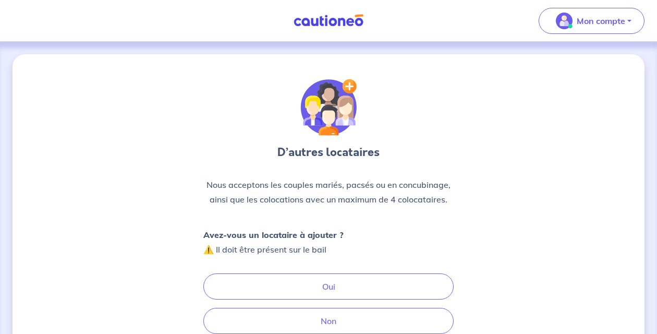
scroll to position [60, 0]
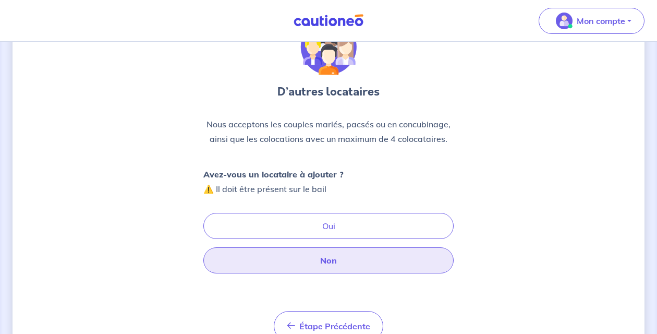
click at [336, 260] on button "Non" at bounding box center [328, 260] width 250 height 26
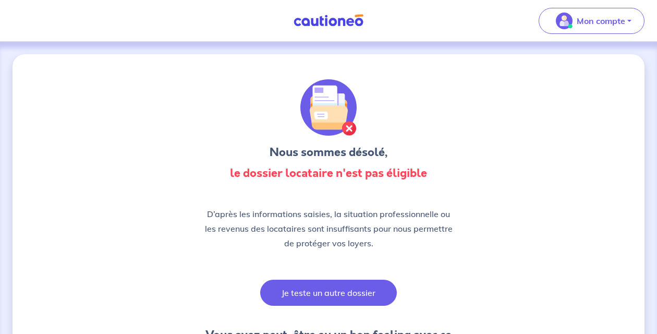
click at [285, 290] on button "Je teste un autre dossier" at bounding box center [328, 292] width 137 height 26
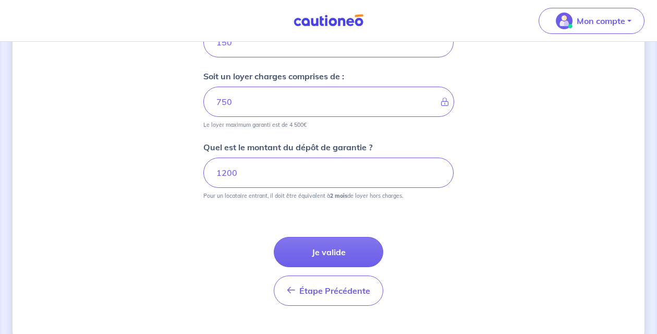
scroll to position [541, 0]
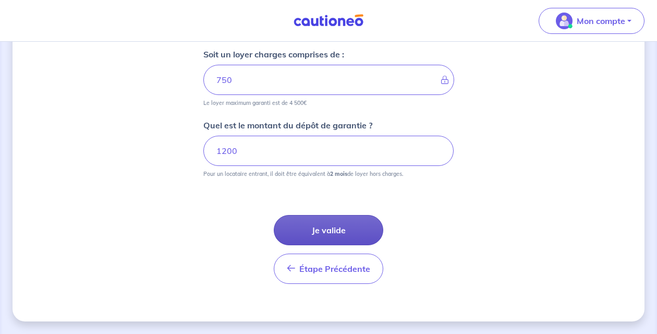
click at [324, 235] on button "Je valide" at bounding box center [328, 230] width 109 height 30
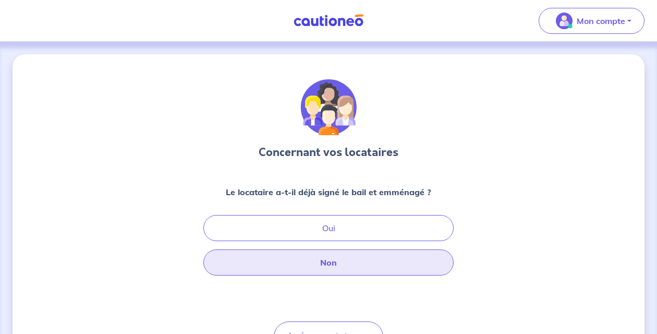
click at [388, 260] on button "Non" at bounding box center [328, 262] width 250 height 26
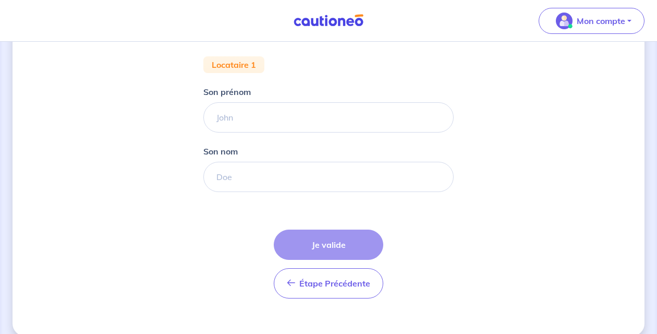
scroll to position [211, 0]
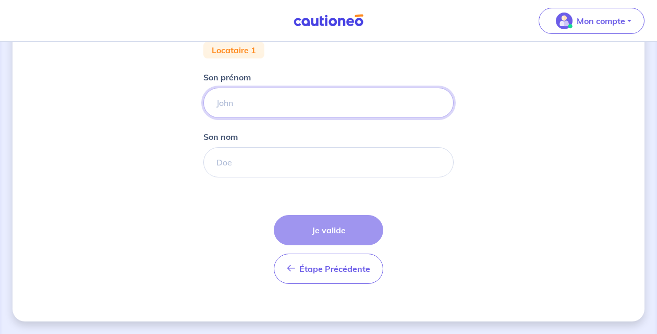
click at [362, 97] on input "Son prénom" at bounding box center [328, 103] width 250 height 30
type input "Pépé"
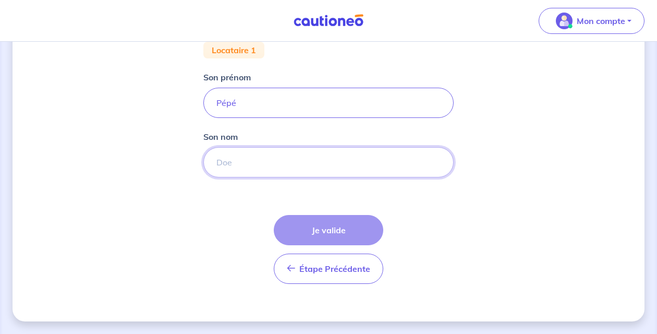
click at [284, 164] on input "Son nom" at bounding box center [328, 162] width 250 height 30
type input "TERIIPAIA"
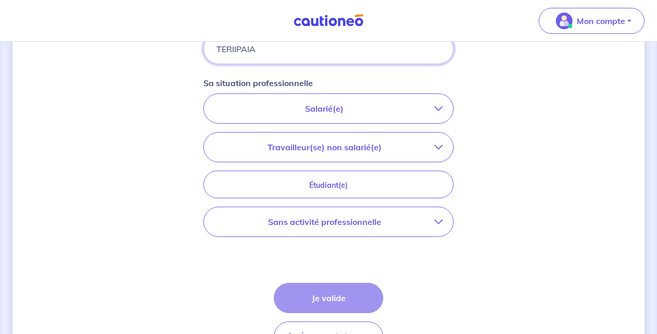
scroll to position [335, 0]
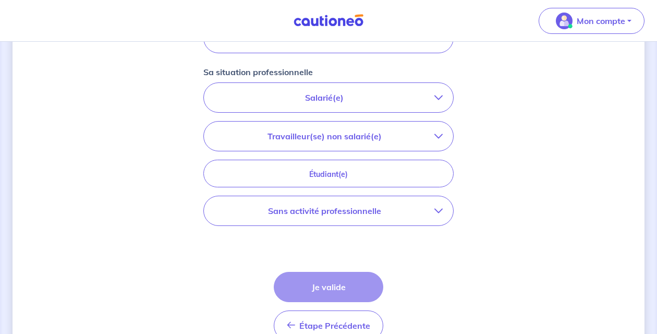
click at [367, 101] on p "Salarié(e)" at bounding box center [324, 97] width 220 height 13
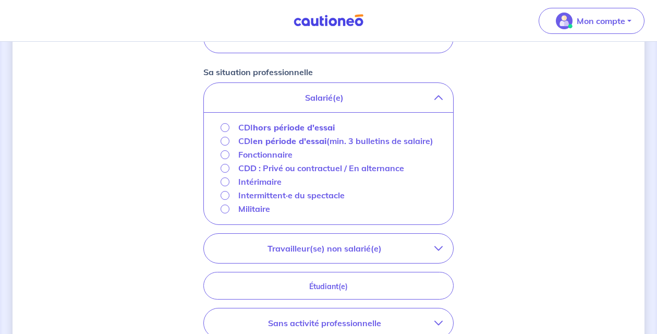
click at [319, 122] on strong "hors période d'essai" at bounding box center [294, 127] width 82 height 10
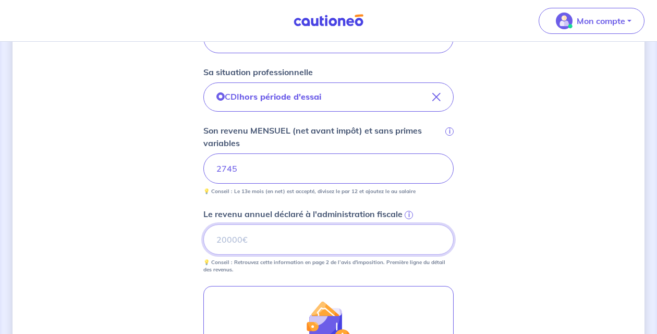
click at [317, 243] on input "Le revenu annuel déclaré à l'administration fiscale i" at bounding box center [328, 239] width 250 height 30
type input "23310"
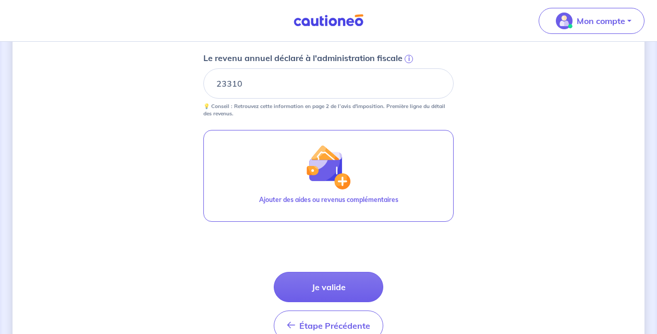
scroll to position [499, 0]
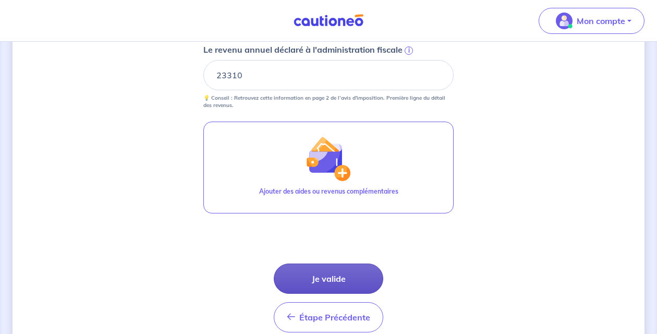
click at [329, 276] on button "Je valide" at bounding box center [328, 278] width 109 height 30
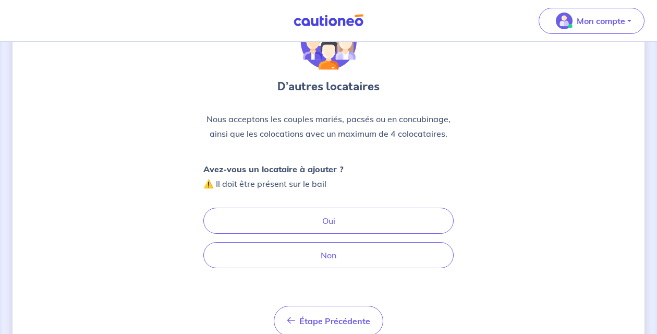
scroll to position [68, 0]
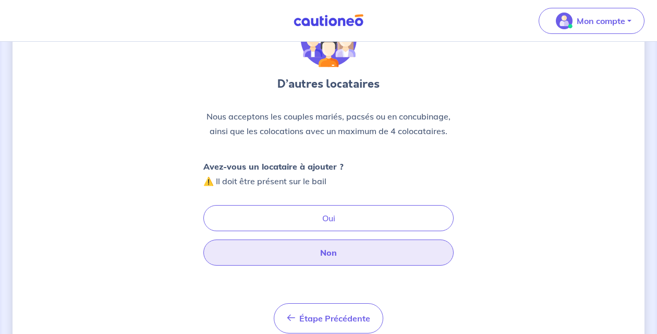
click at [335, 261] on button "Non" at bounding box center [328, 252] width 250 height 26
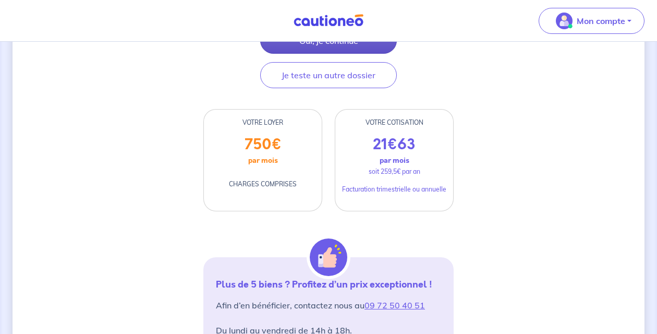
scroll to position [218, 0]
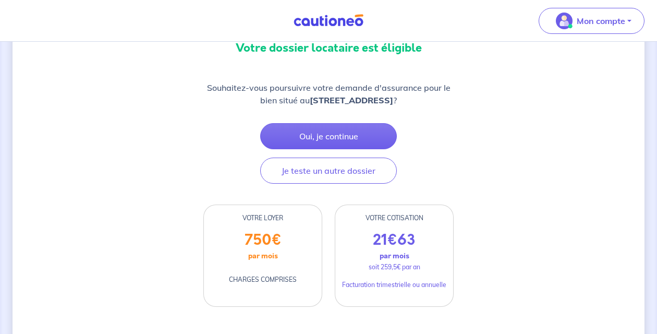
scroll to position [149, 0]
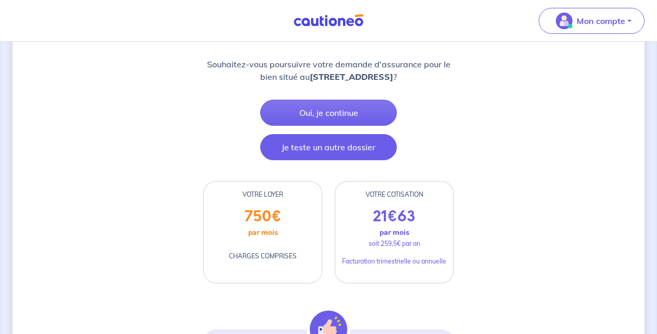
click at [327, 143] on button "Je teste un autre dossier" at bounding box center [328, 147] width 137 height 26
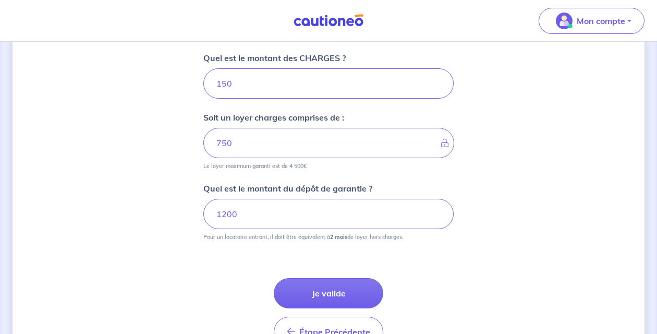
scroll to position [478, 0]
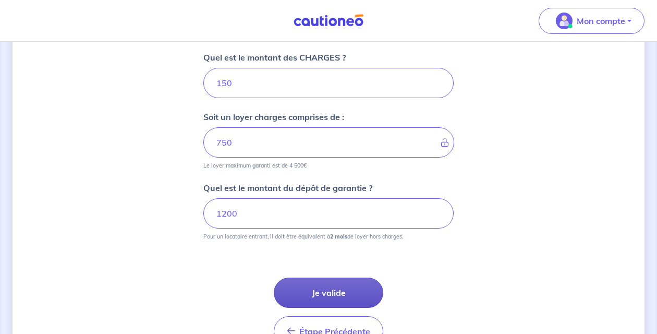
click at [353, 293] on button "Je valide" at bounding box center [328, 292] width 109 height 30
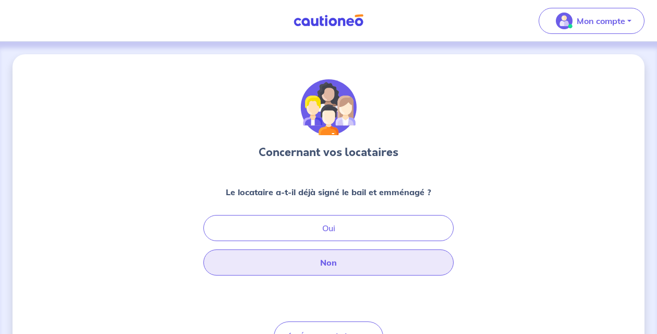
click at [317, 264] on button "Non" at bounding box center [328, 262] width 250 height 26
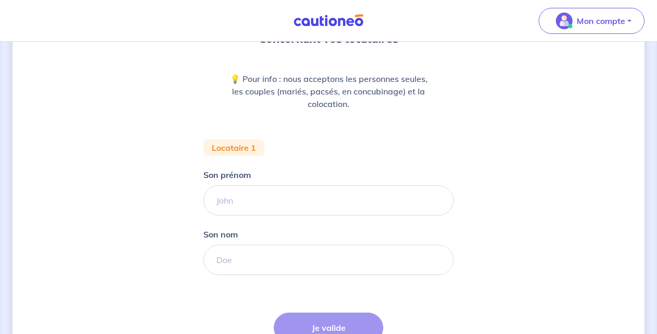
scroll to position [117, 0]
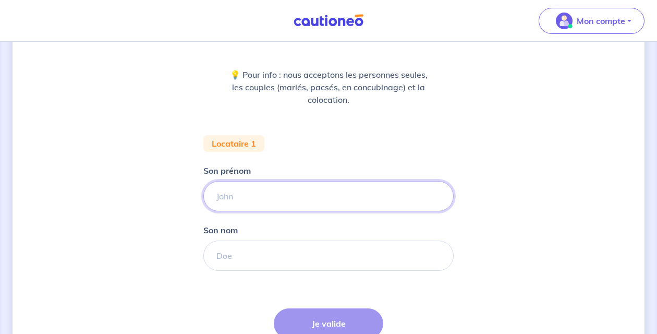
click at [318, 190] on input "Son prénom" at bounding box center [328, 196] width 250 height 30
type input "Pépé"
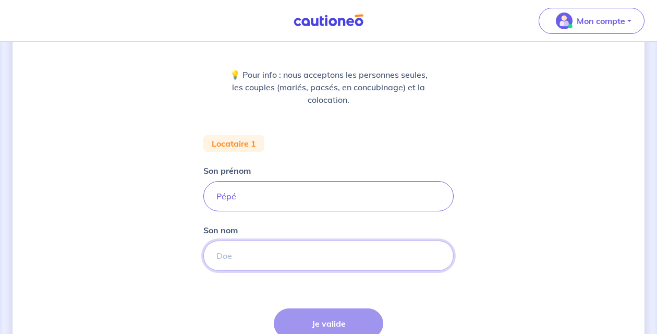
click at [291, 250] on input "Son nom" at bounding box center [328, 255] width 250 height 30
type input "TERIIPAIA"
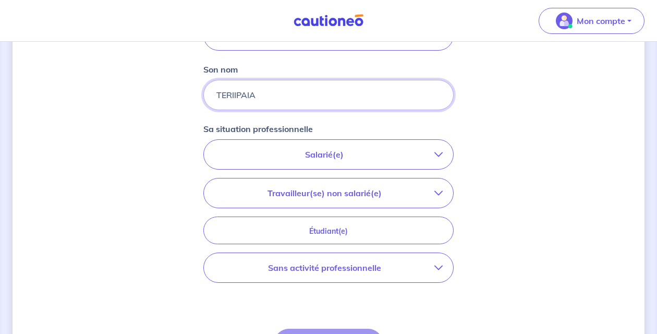
scroll to position [285, 0]
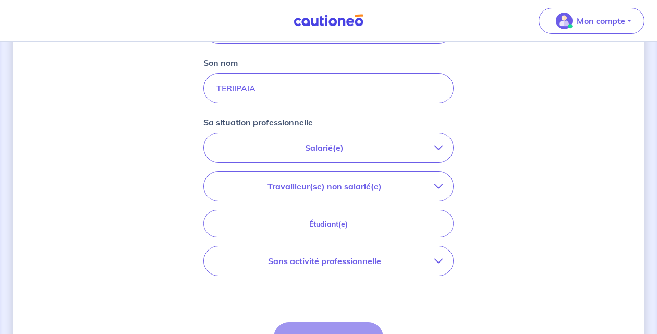
click at [324, 145] on p "Salarié(e)" at bounding box center [324, 147] width 220 height 13
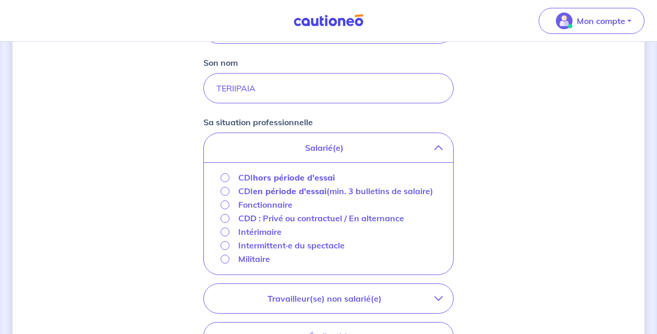
click at [315, 175] on strong "hors période d'essai" at bounding box center [294, 177] width 82 height 10
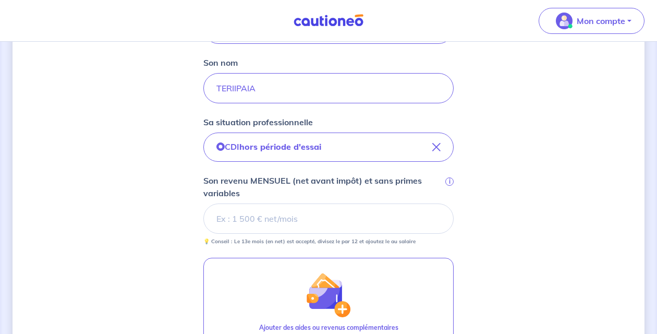
click at [297, 228] on input "Son revenu MENSUEL (net avant impôt) et sans primes variables i" at bounding box center [328, 218] width 250 height 30
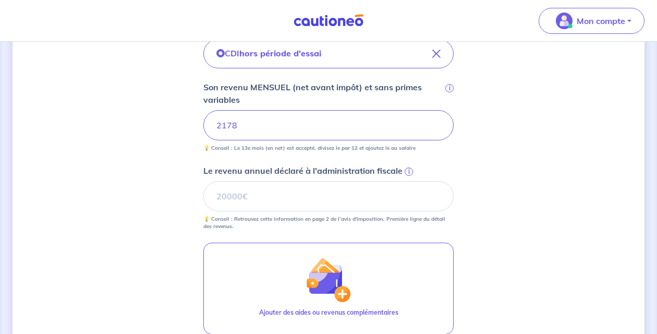
scroll to position [380, 0]
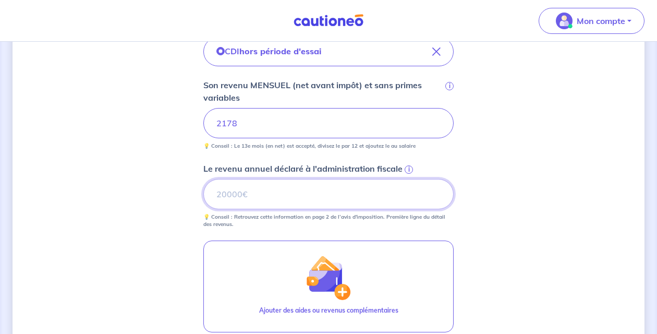
click at [282, 190] on input "Le revenu annuel déclaré à l'administration fiscale i" at bounding box center [328, 194] width 250 height 30
type input "23310"
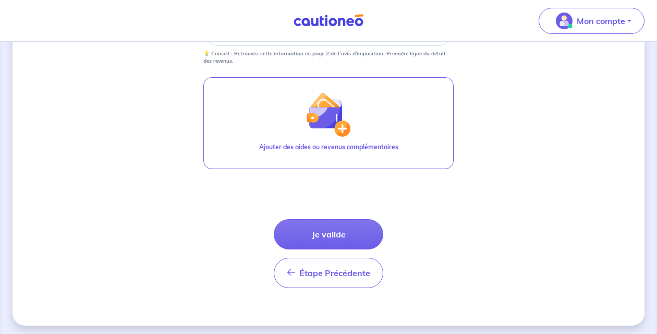
scroll to position [545, 0]
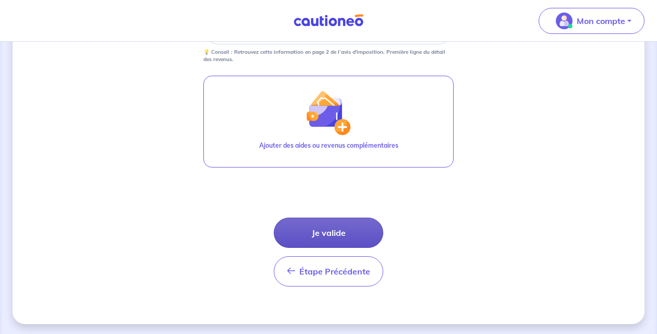
click at [361, 235] on button "Je valide" at bounding box center [328, 232] width 109 height 30
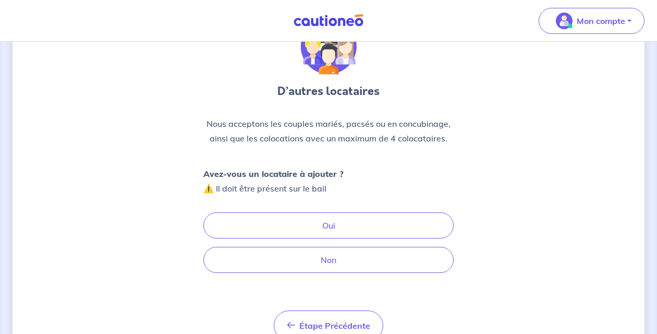
scroll to position [68, 0]
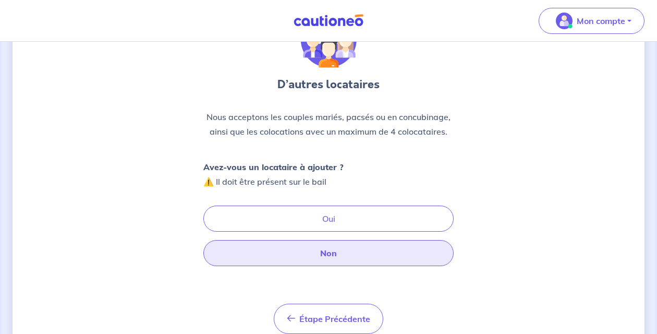
click at [354, 262] on button "Non" at bounding box center [328, 253] width 250 height 26
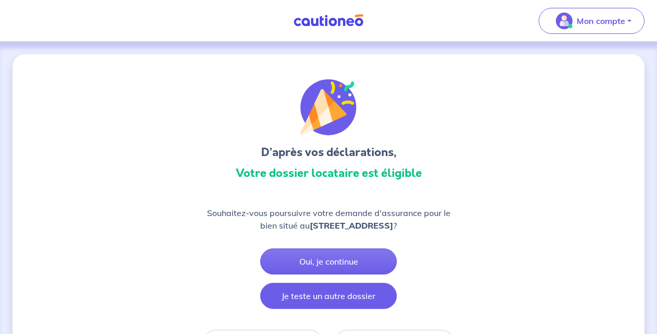
click at [330, 297] on button "Je teste un autre dossier" at bounding box center [328, 295] width 137 height 26
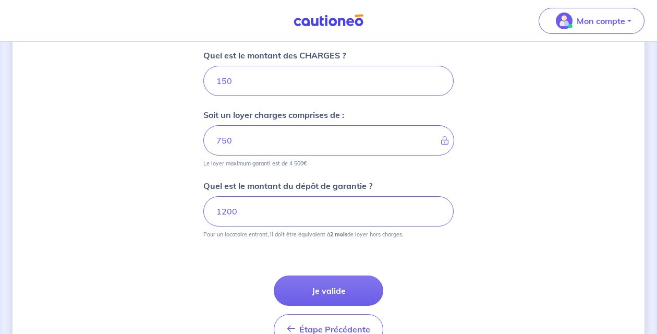
scroll to position [488, 0]
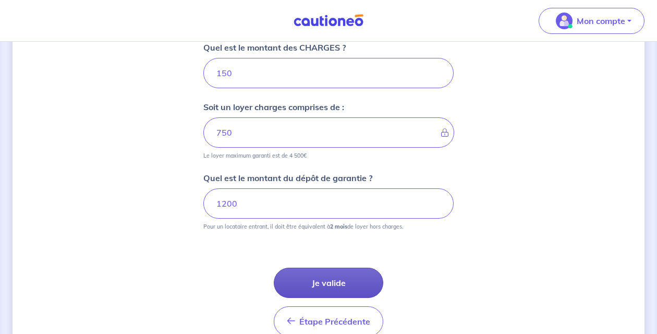
click at [321, 282] on button "Je valide" at bounding box center [328, 282] width 109 height 30
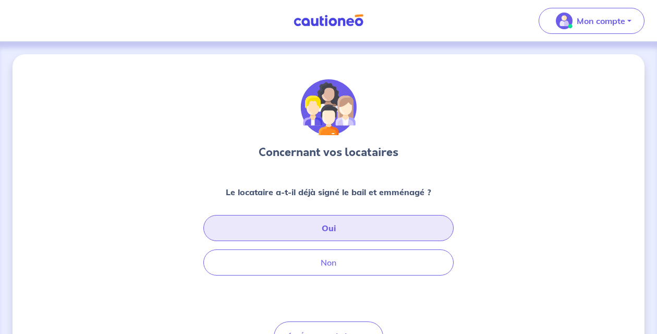
click at [340, 228] on button "Oui" at bounding box center [328, 228] width 250 height 26
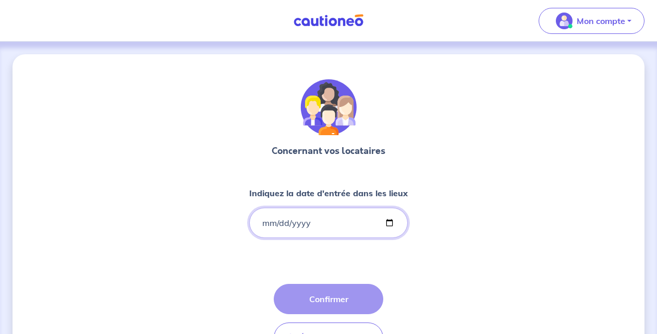
click at [322, 223] on input "Indiquez la date d'entrée dans les lieux" at bounding box center [328, 222] width 158 height 30
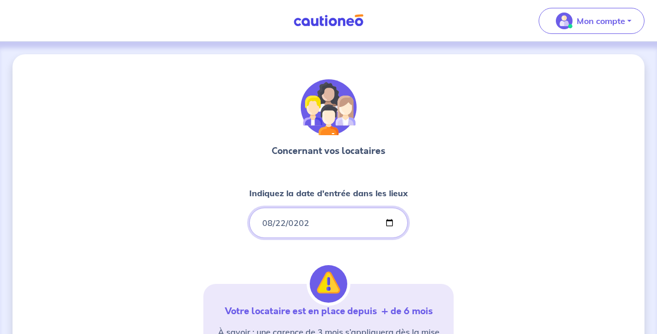
type input "[DATE]"
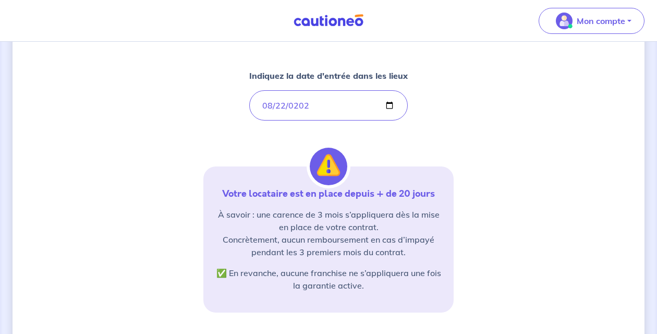
scroll to position [114, 0]
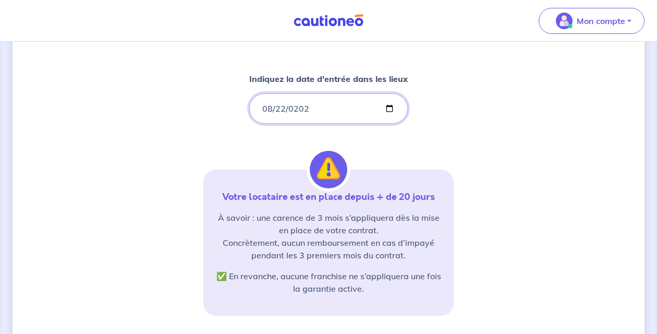
click at [272, 107] on input "[DATE]" at bounding box center [328, 108] width 158 height 30
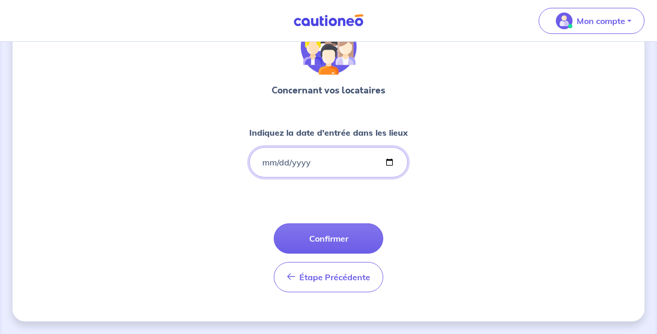
type input "[DATE]"
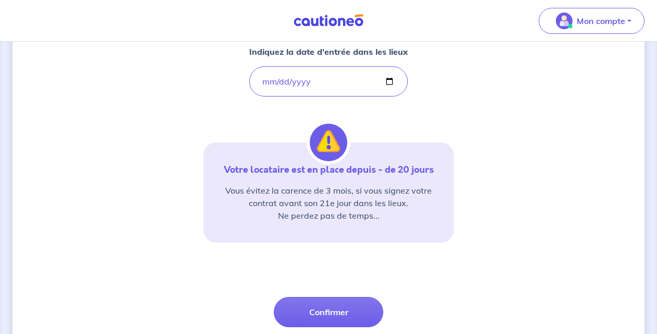
scroll to position [215, 0]
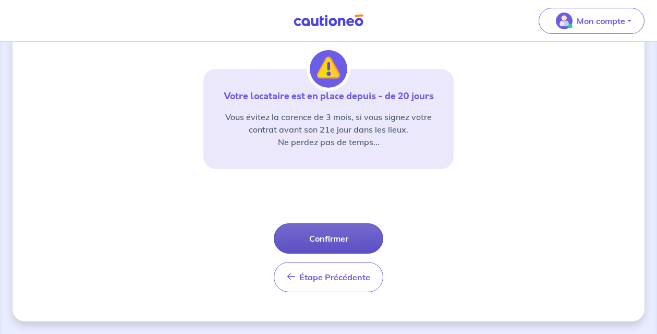
click at [331, 241] on button "Confirmer" at bounding box center [328, 238] width 109 height 30
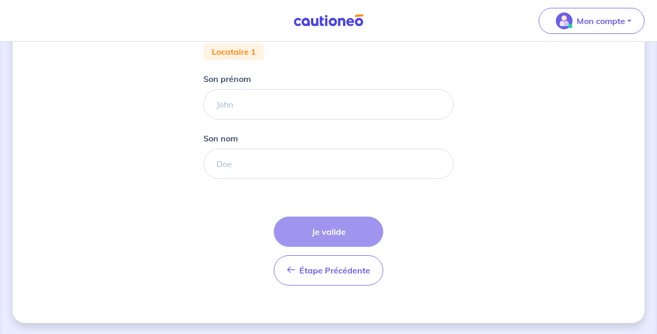
scroll to position [211, 0]
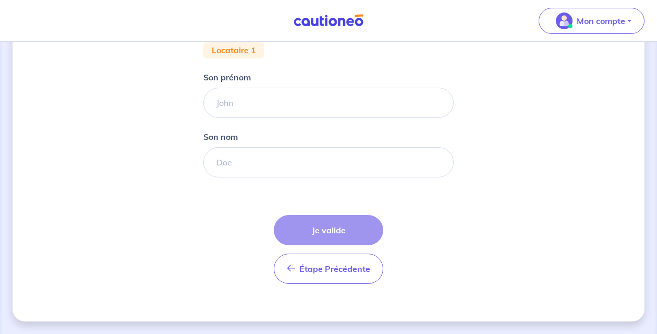
click at [332, 192] on form "Locataire 1 Son prénom [PERSON_NAME] nom Étape Précédente Précédent Je valide J…" at bounding box center [328, 167] width 250 height 250
